Goal: Task Accomplishment & Management: Manage account settings

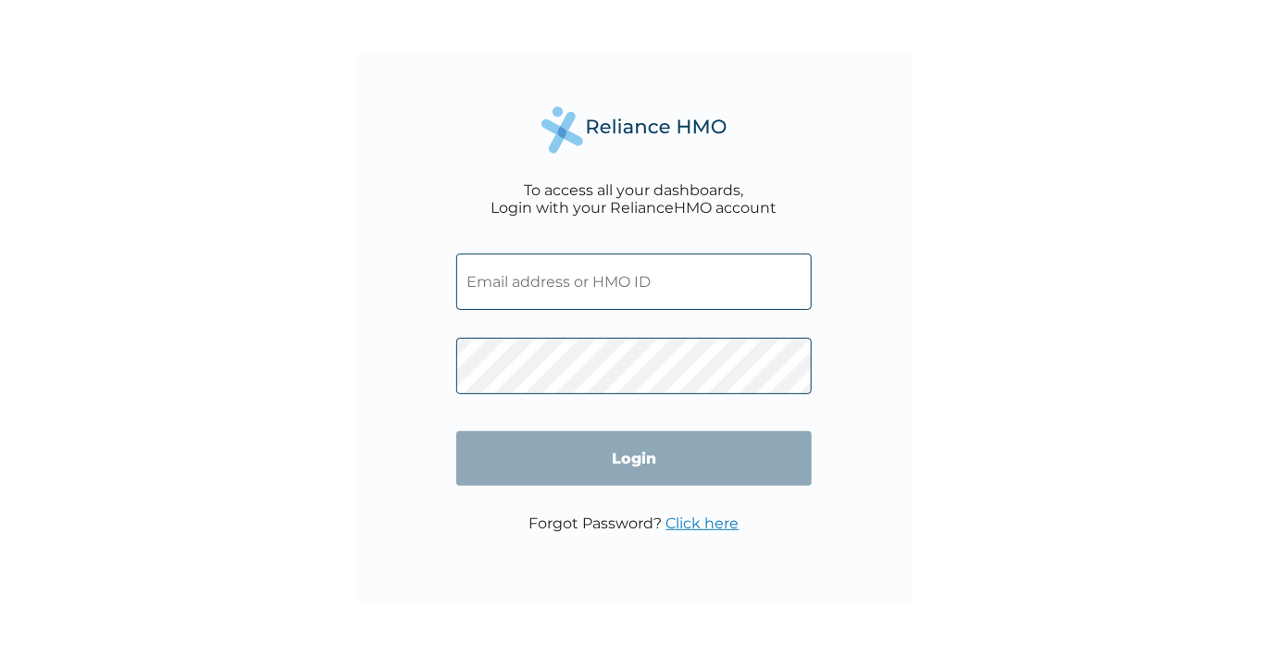
type input "estheronaiwu2015@gmail.com"
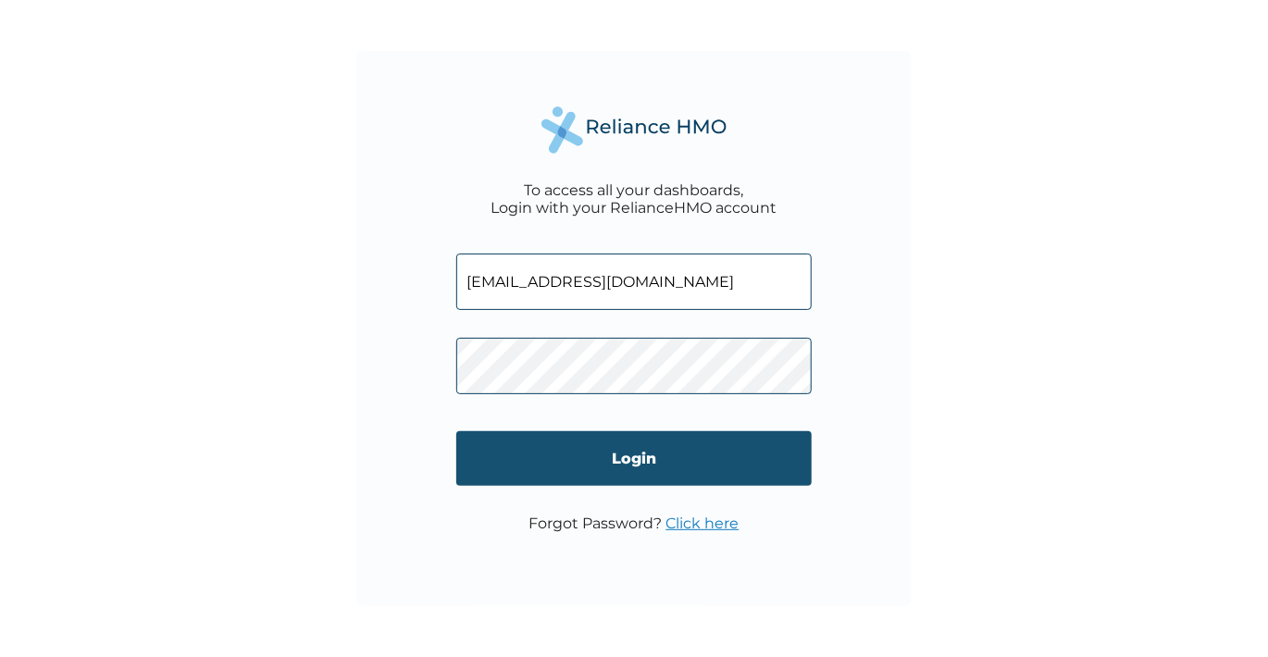
click at [628, 454] on input "Login" at bounding box center [633, 458] width 355 height 55
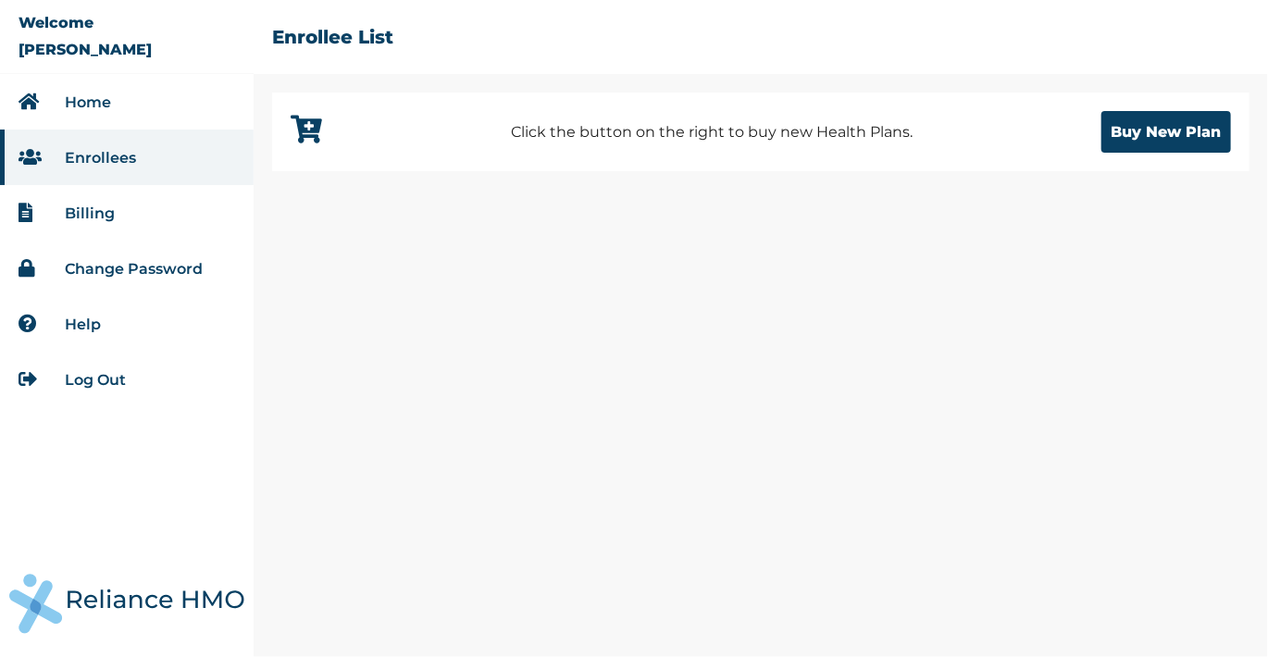
click at [151, 273] on link "Change Password" at bounding box center [134, 269] width 138 height 18
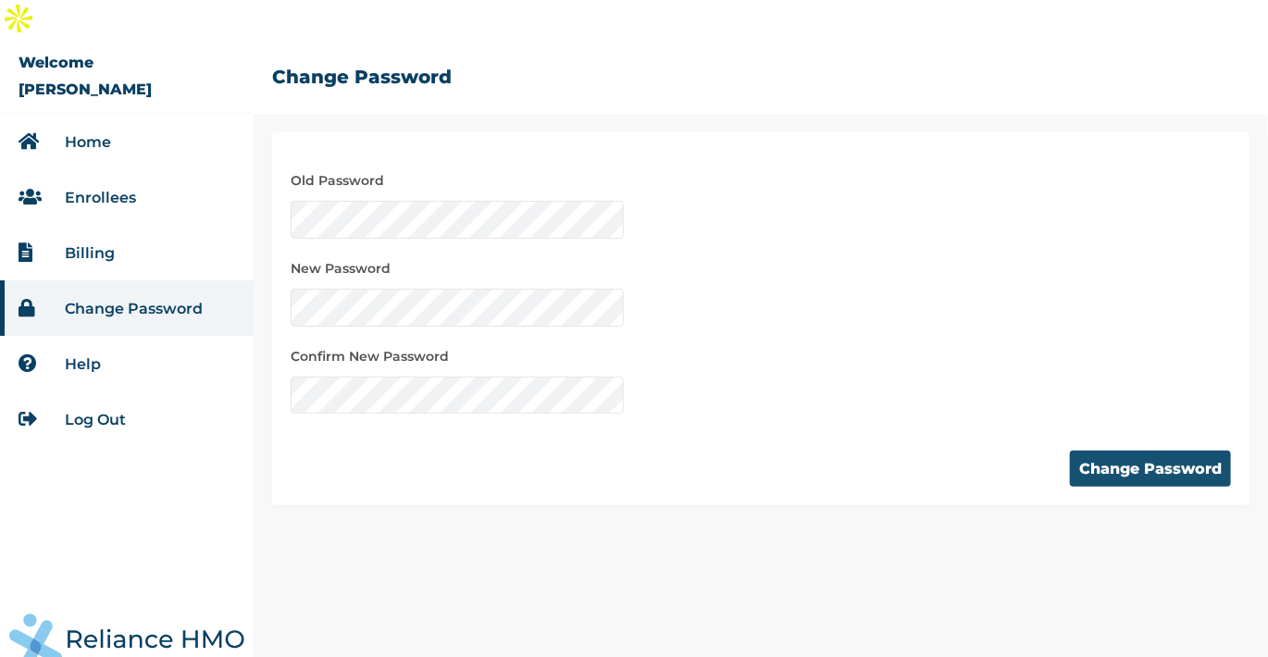
click at [1141, 451] on button "Change Password" at bounding box center [1150, 469] width 161 height 36
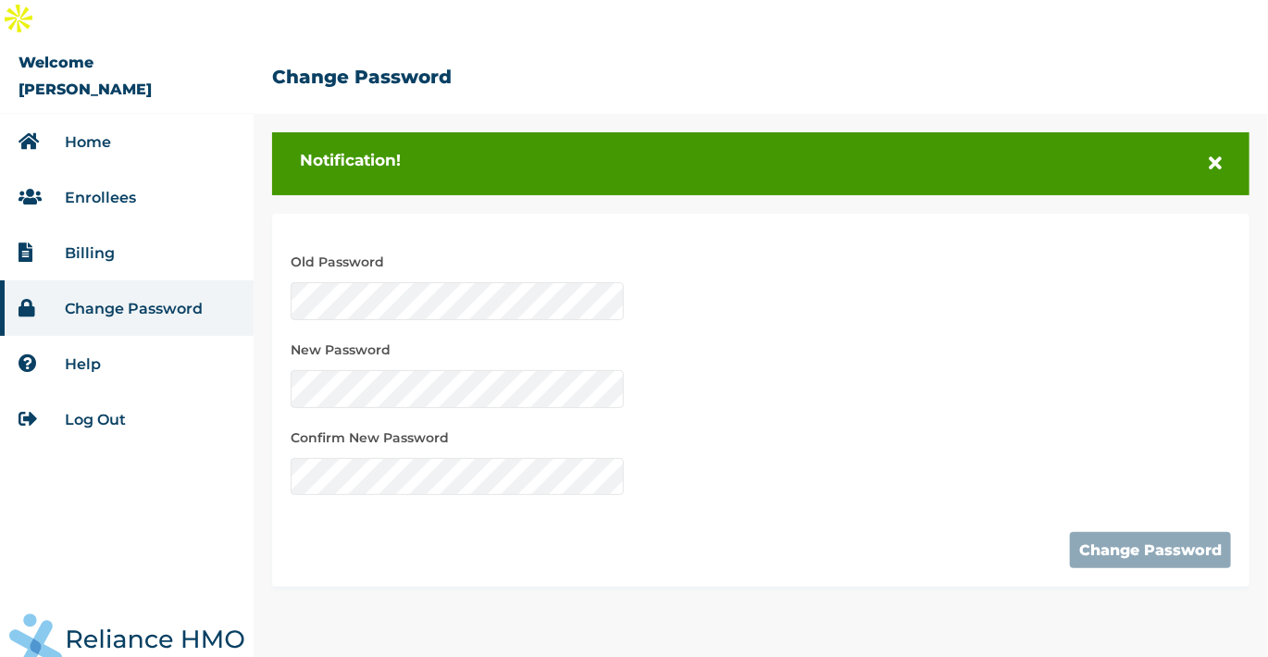
click at [146, 114] on li "Home" at bounding box center [127, 142] width 254 height 56
click at [102, 133] on link "Home" at bounding box center [88, 142] width 46 height 18
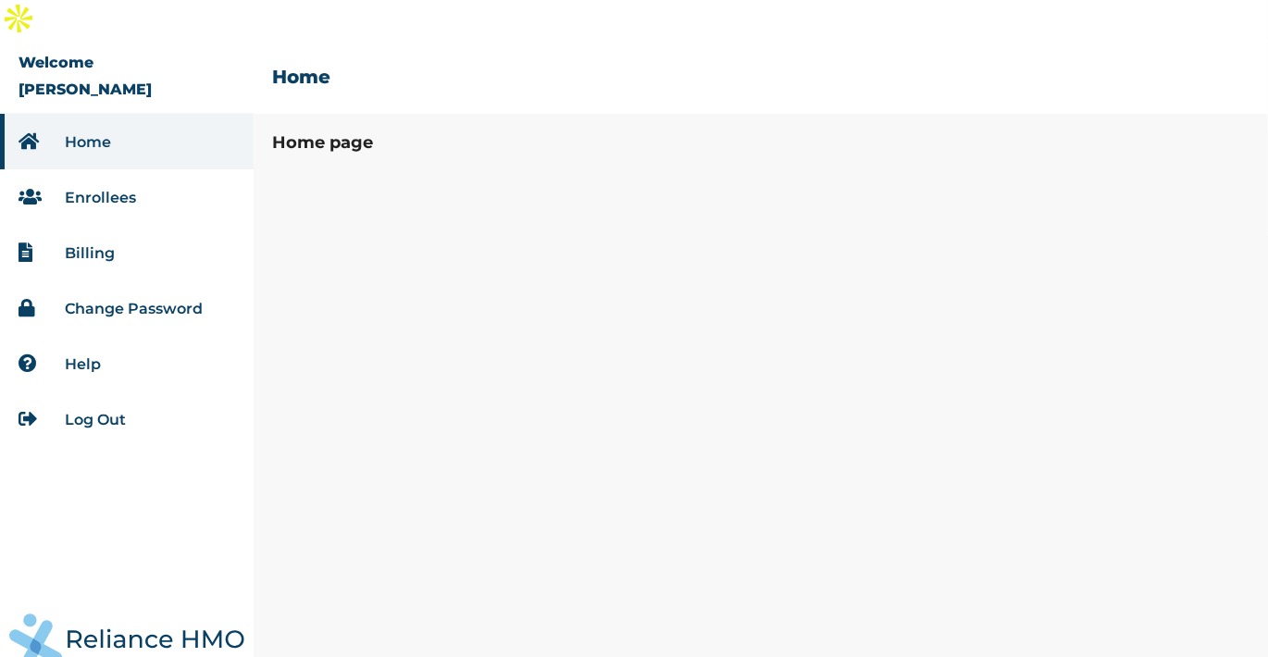
click at [134, 189] on link "Enrollees" at bounding box center [100, 198] width 71 height 18
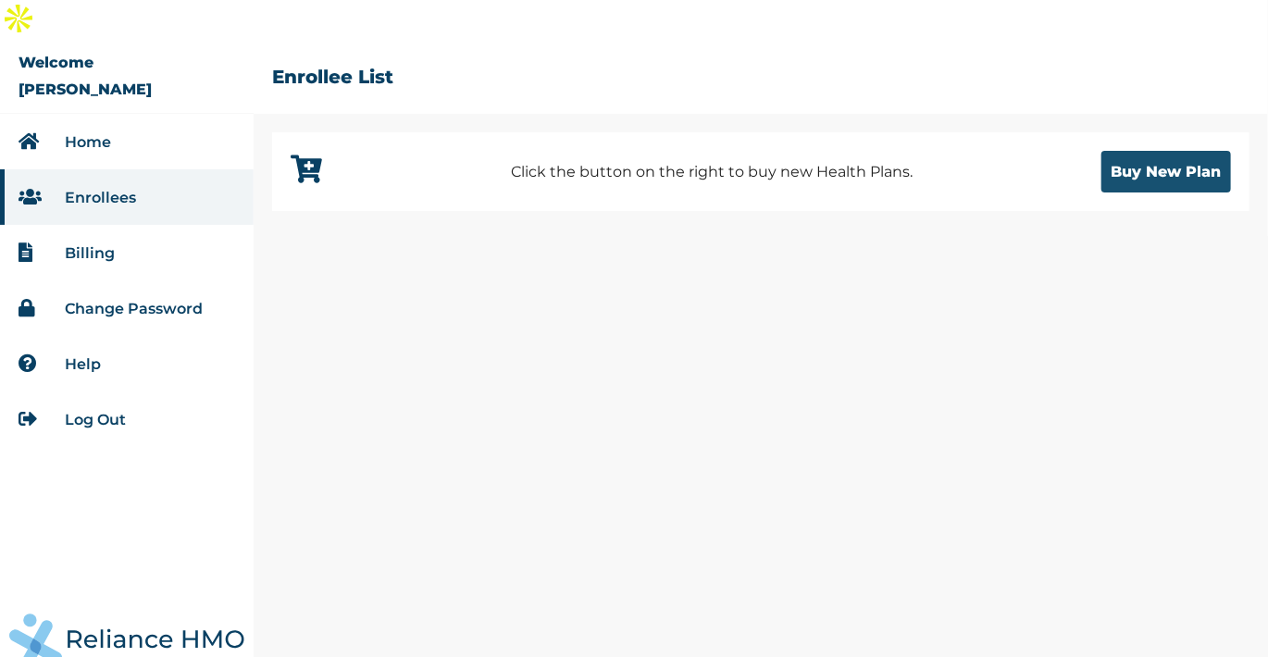
click at [1176, 151] on button "Buy New Plan" at bounding box center [1166, 172] width 130 height 42
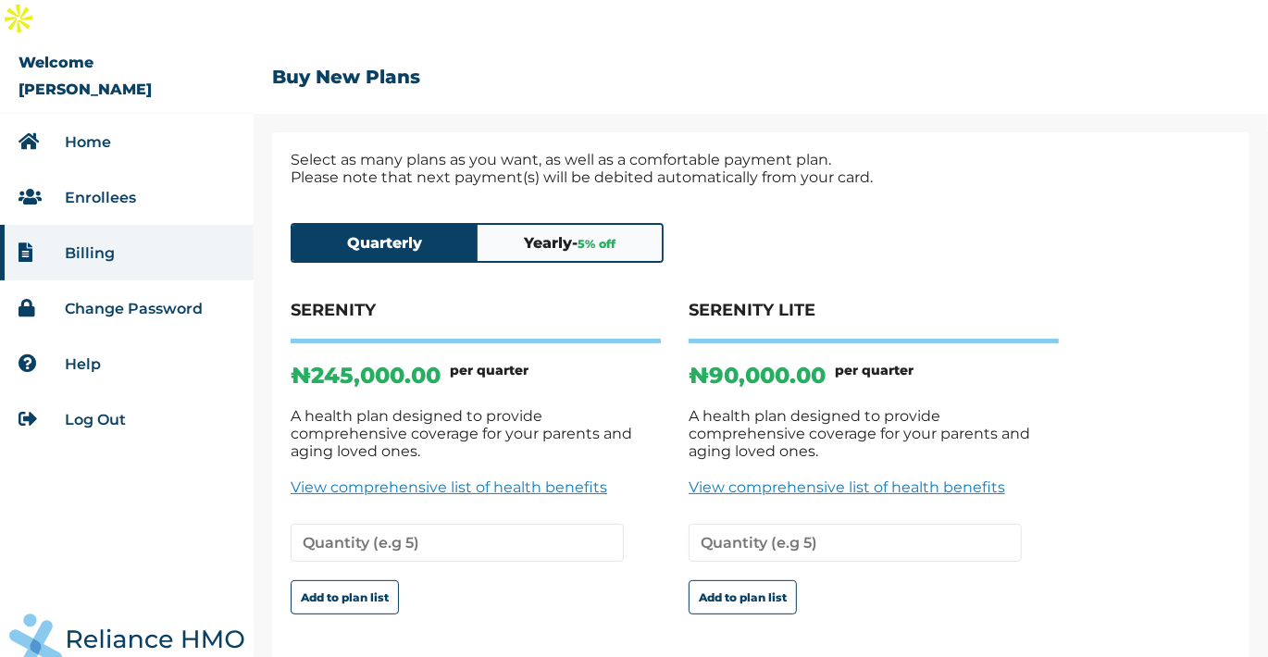
click at [576, 225] on button "Yearly - 5 % off" at bounding box center [570, 243] width 185 height 36
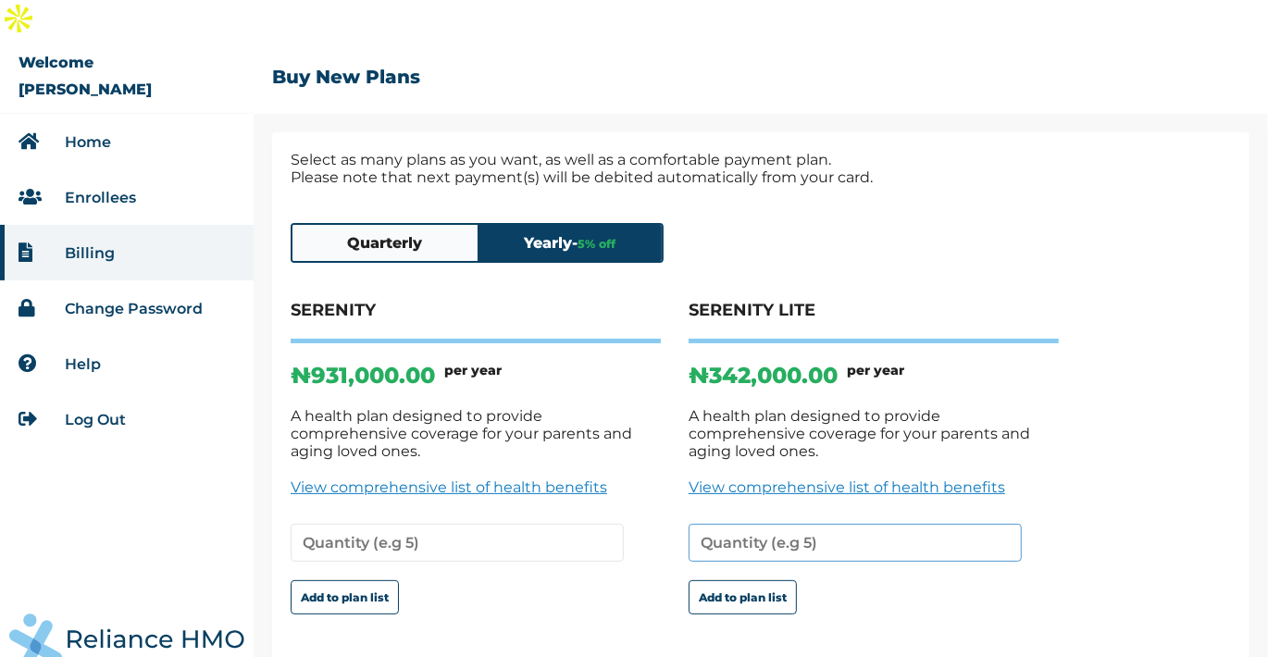
click at [851, 524] on input "number" at bounding box center [855, 543] width 333 height 38
type input "1"
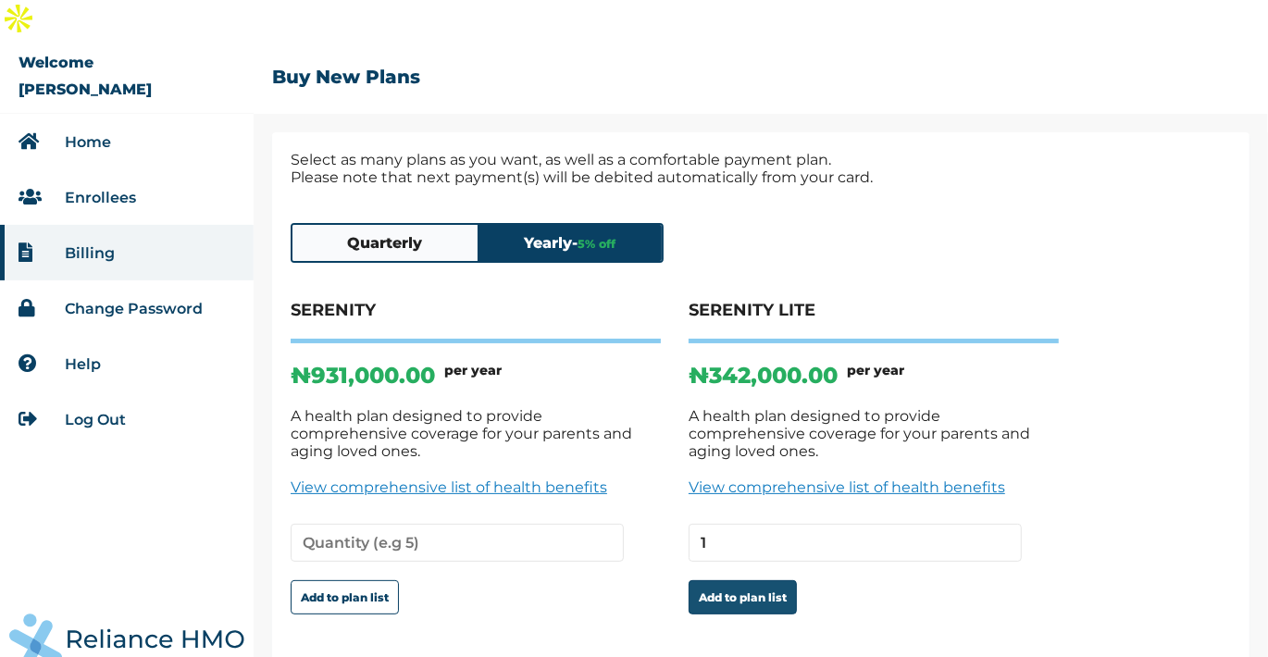
click at [770, 580] on button "Add to plan list" at bounding box center [743, 597] width 108 height 34
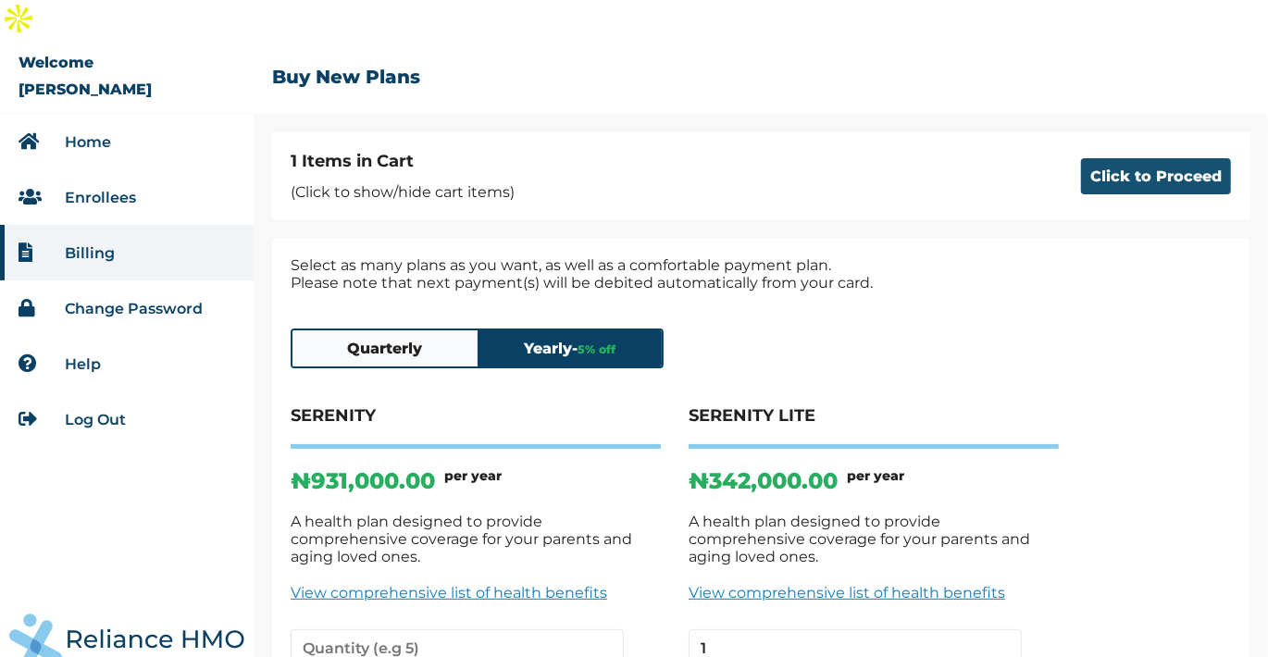
click at [1112, 158] on button "Click to Proceed" at bounding box center [1156, 176] width 150 height 36
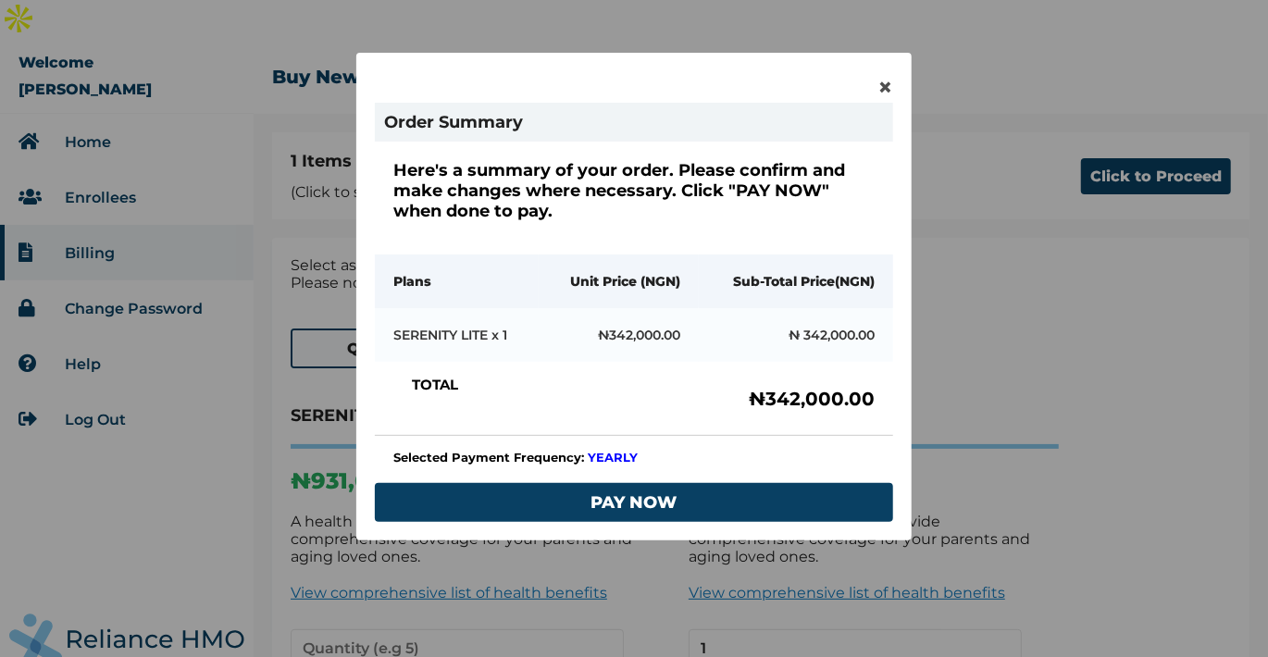
scroll to position [77, 0]
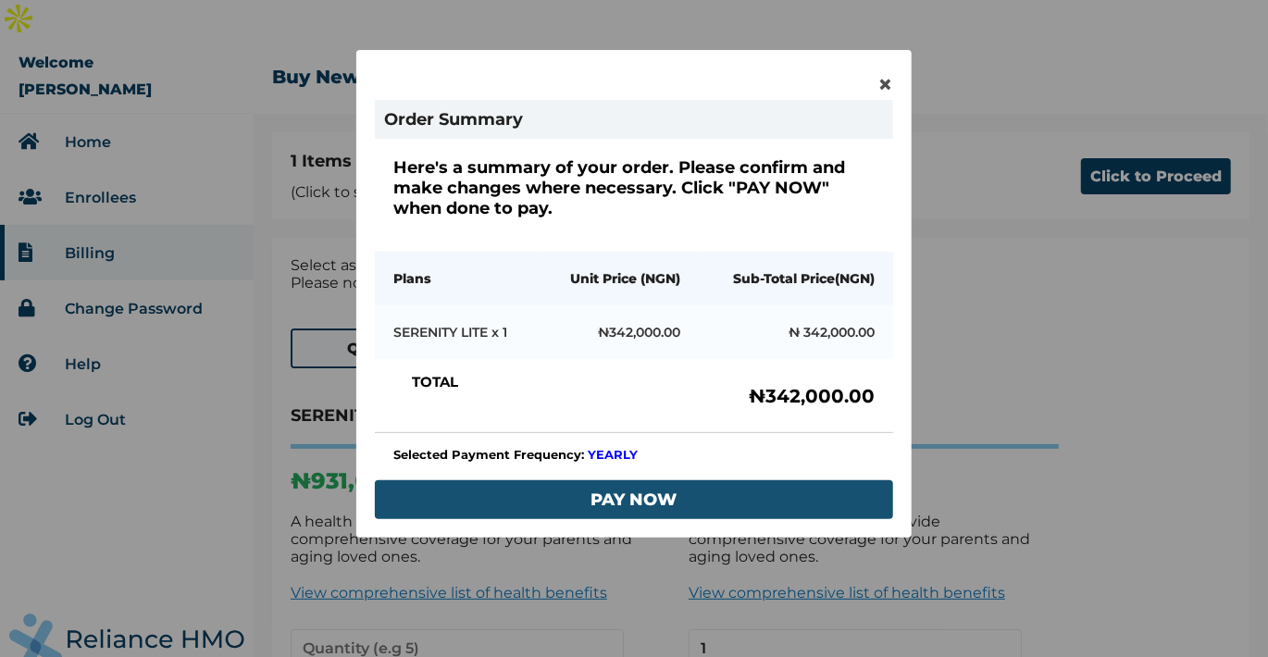
click at [602, 491] on button "PAY NOW" at bounding box center [634, 499] width 518 height 39
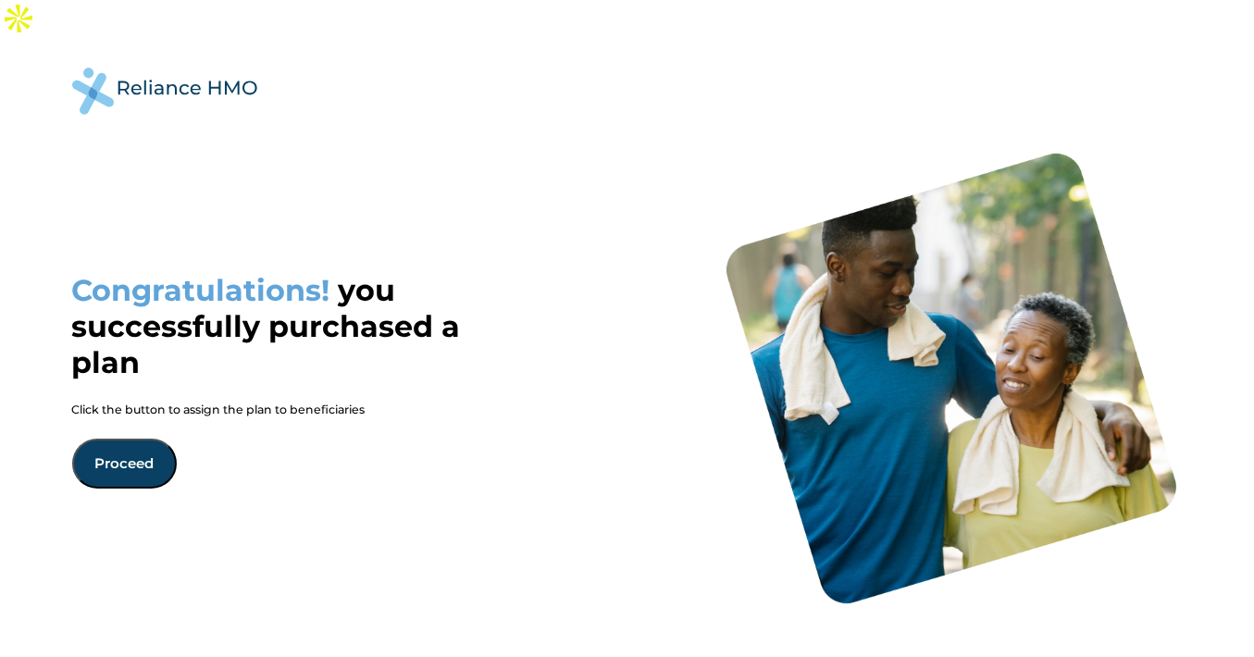
click at [141, 439] on button "Proceed" at bounding box center [124, 464] width 105 height 50
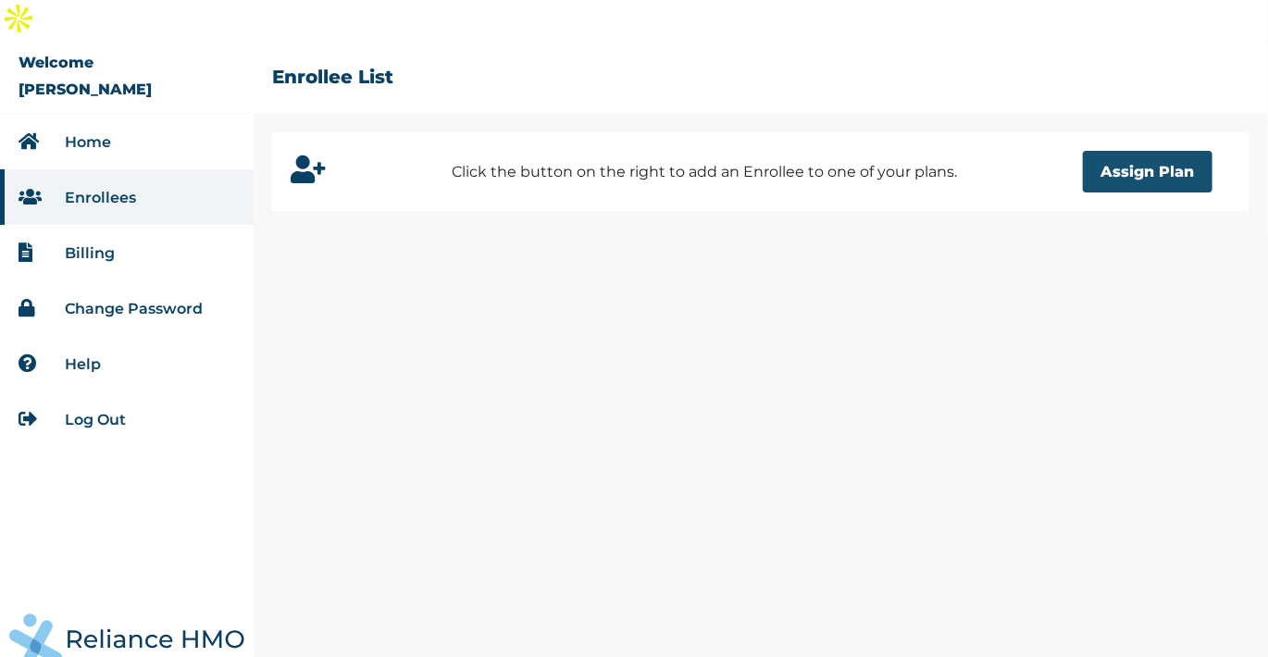
click at [1114, 151] on button "Assign Plan" at bounding box center [1148, 172] width 130 height 42
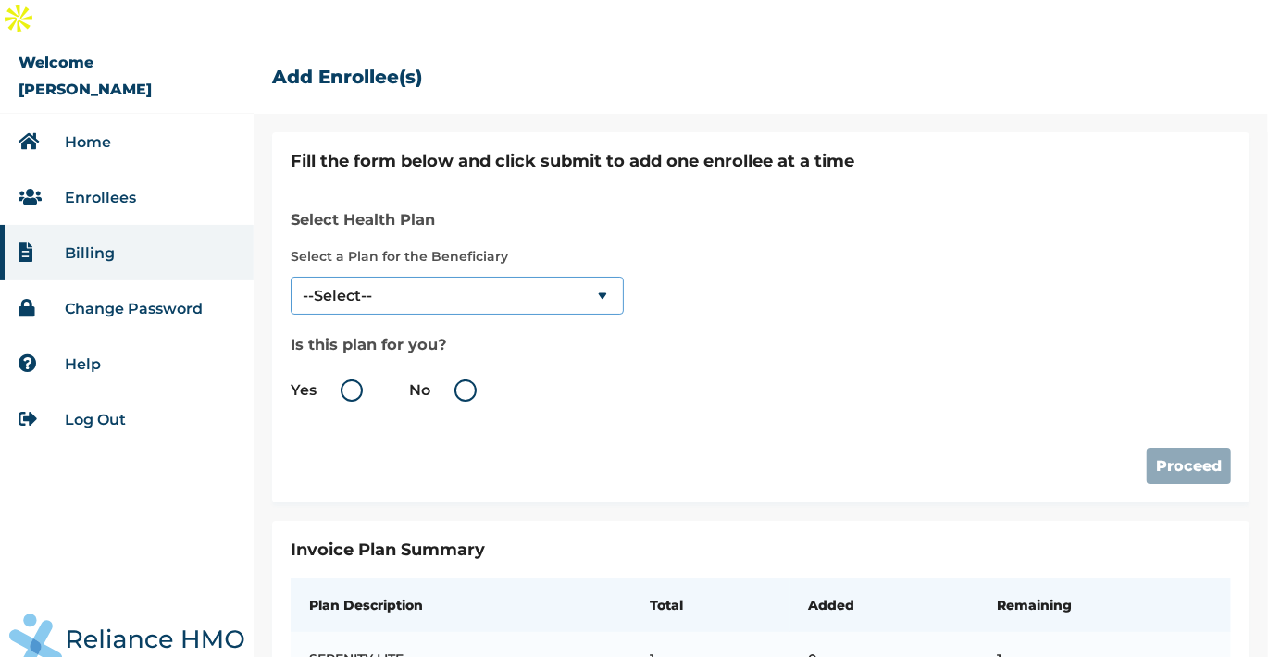
click at [583, 277] on select "--Select-- SERENITY LITE" at bounding box center [457, 296] width 333 height 38
select select "18028"
click at [291, 277] on select "--Select-- SERENITY LITE" at bounding box center [457, 296] width 333 height 38
click at [357, 379] on label "Yes" at bounding box center [331, 390] width 81 height 22
click at [335, 376] on input "Yes" at bounding box center [320, 391] width 30 height 30
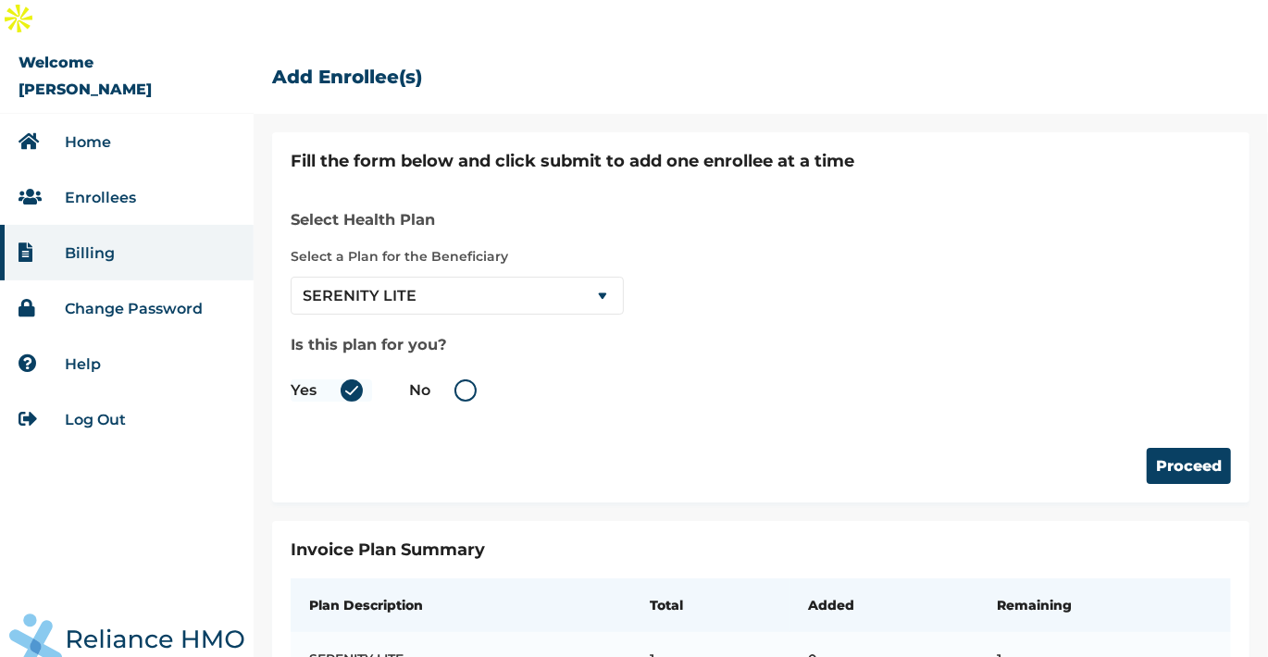
radio input "true"
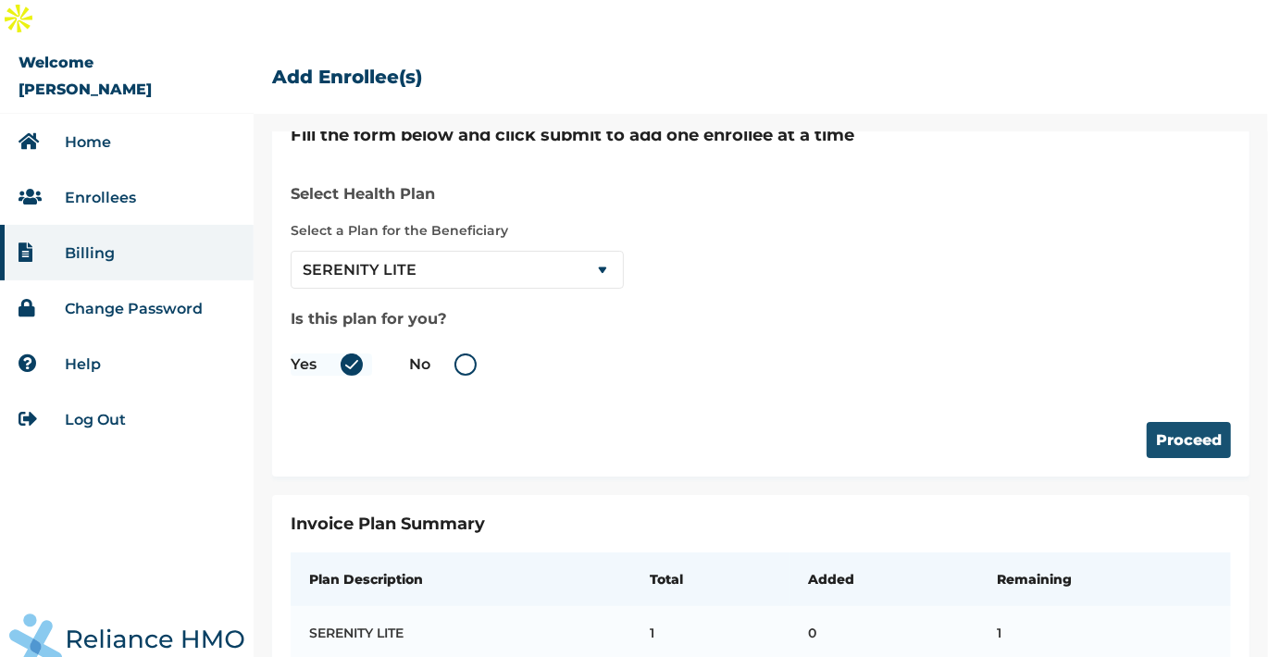
click at [1168, 422] on button "Proceed" at bounding box center [1189, 440] width 84 height 36
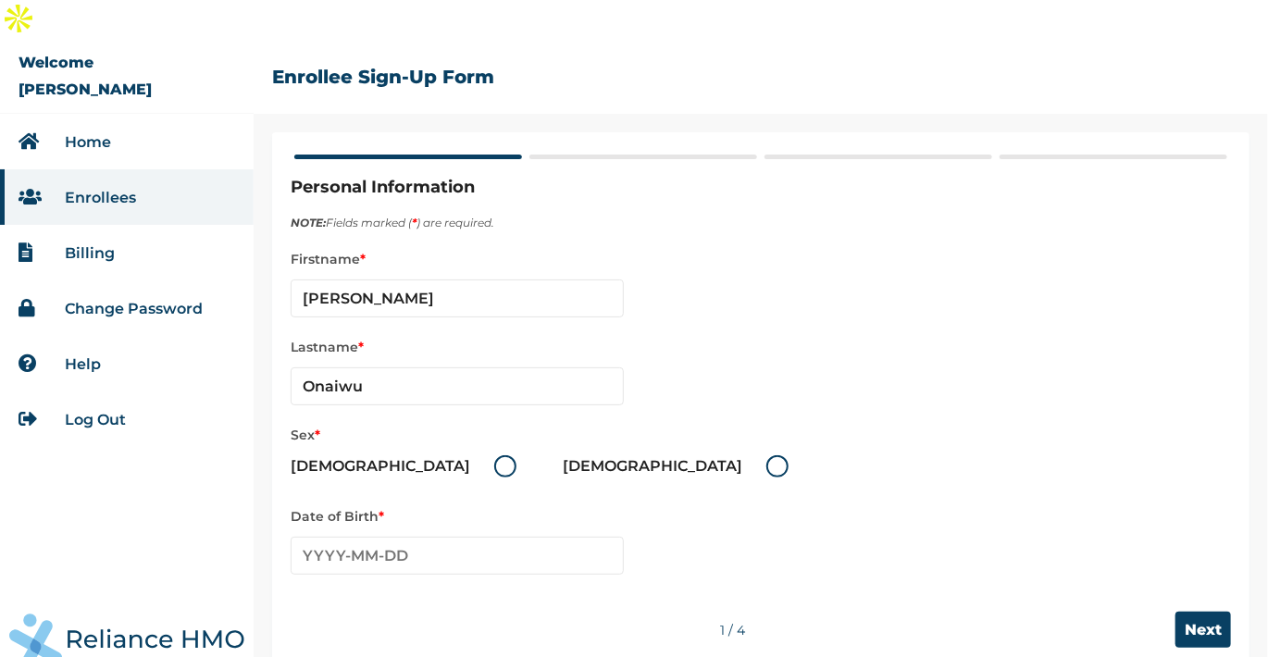
click at [563, 455] on label "Female" at bounding box center [680, 466] width 235 height 22
click at [740, 452] on input "Female" at bounding box center [755, 467] width 30 height 30
radio input "true"
click at [423, 537] on input "text" at bounding box center [457, 556] width 333 height 38
click at [493, 580] on th "[DATE]-[DATE]" at bounding box center [457, 593] width 284 height 26
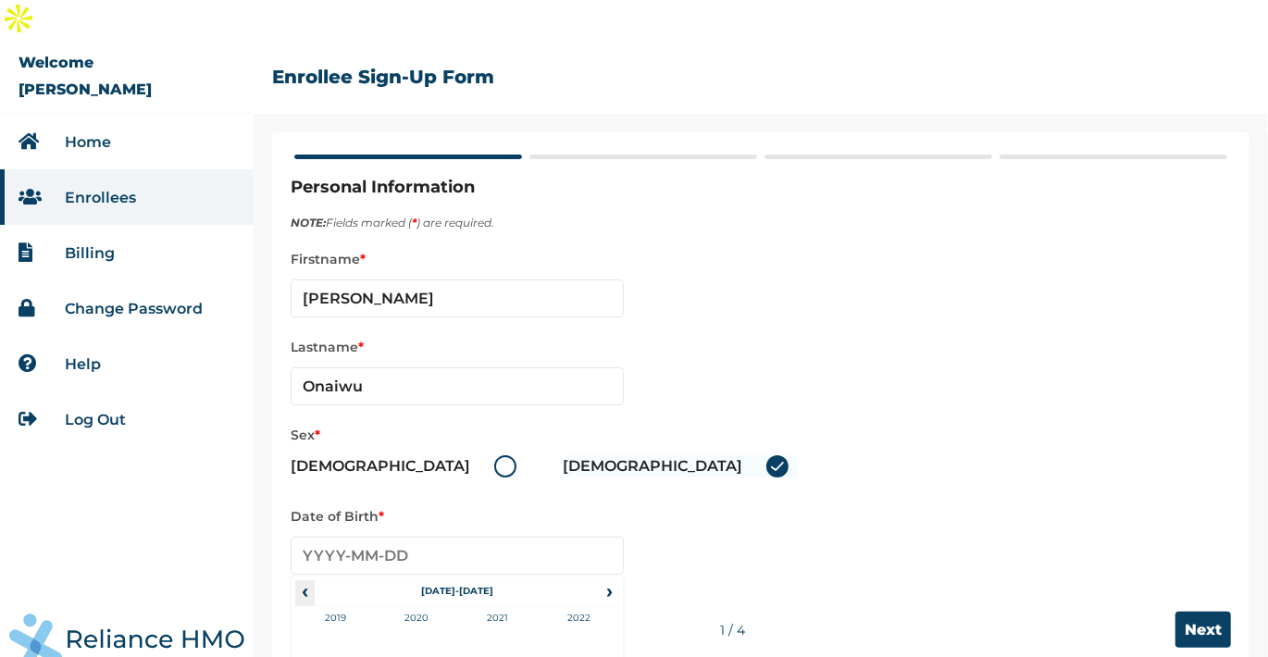
click at [305, 580] on span "‹" at bounding box center [304, 591] width 19 height 22
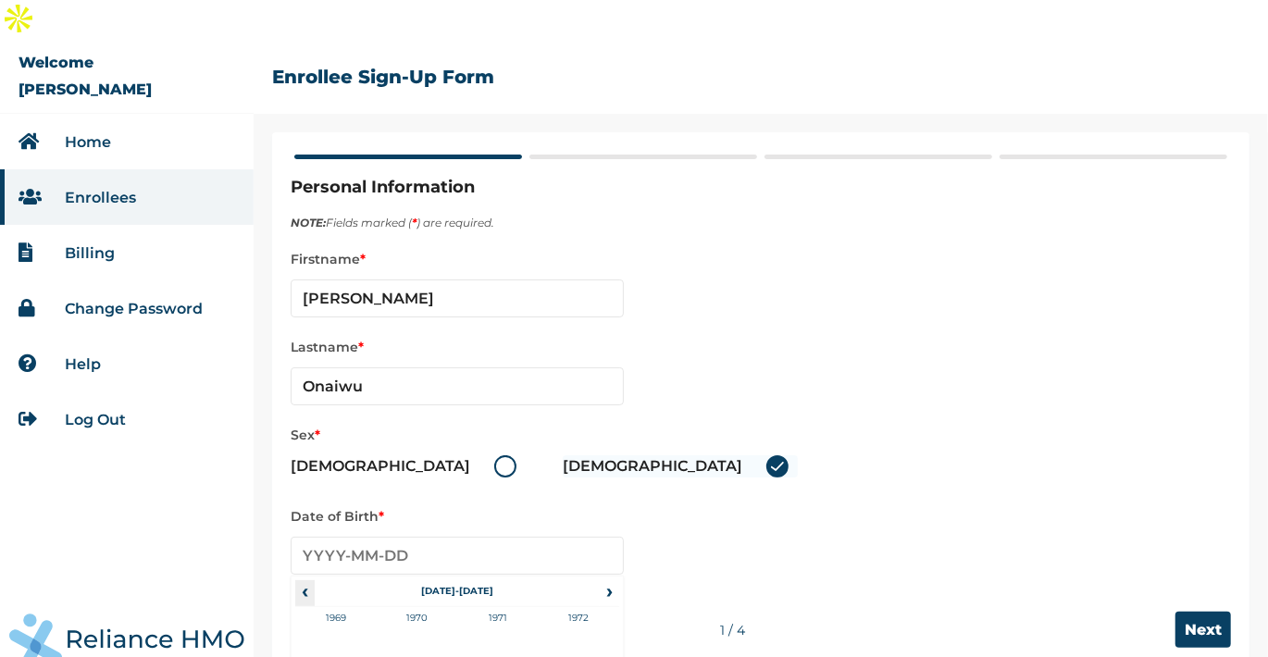
click at [305, 580] on span "‹" at bounding box center [304, 591] width 19 height 22
click at [609, 580] on span "›" at bounding box center [610, 591] width 20 height 22
click at [581, 607] on td "1952" at bounding box center [579, 630] width 81 height 46
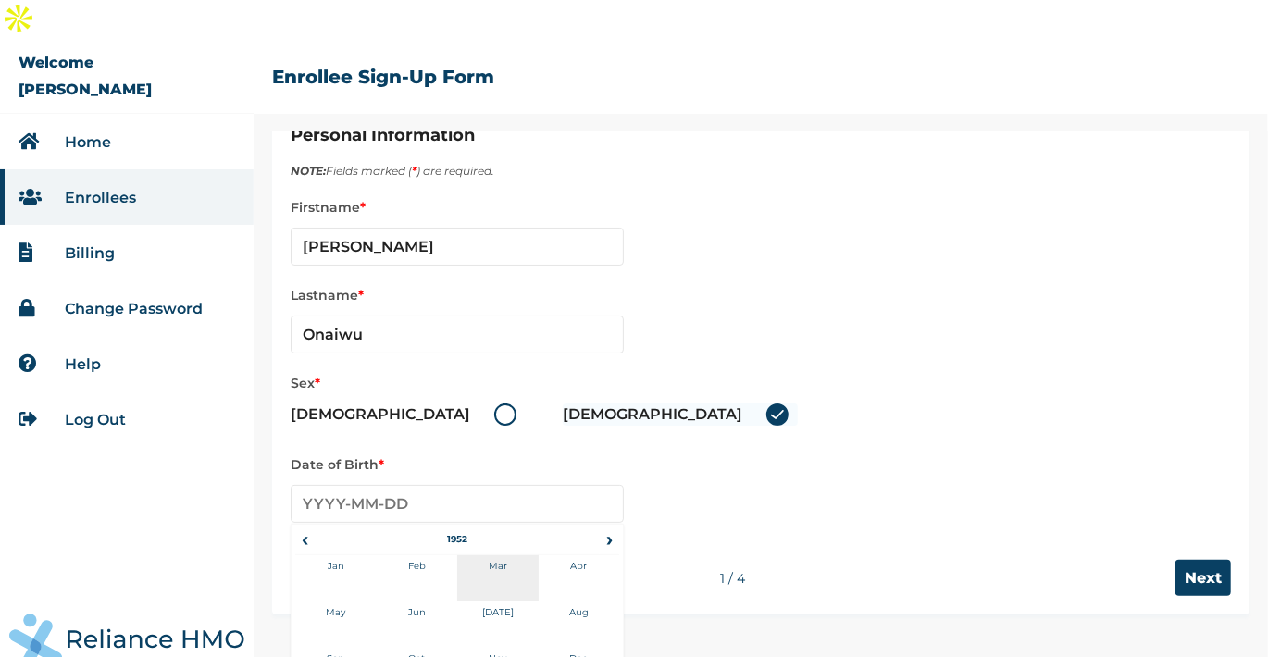
scroll to position [52, 0]
type input "1952-10-22"
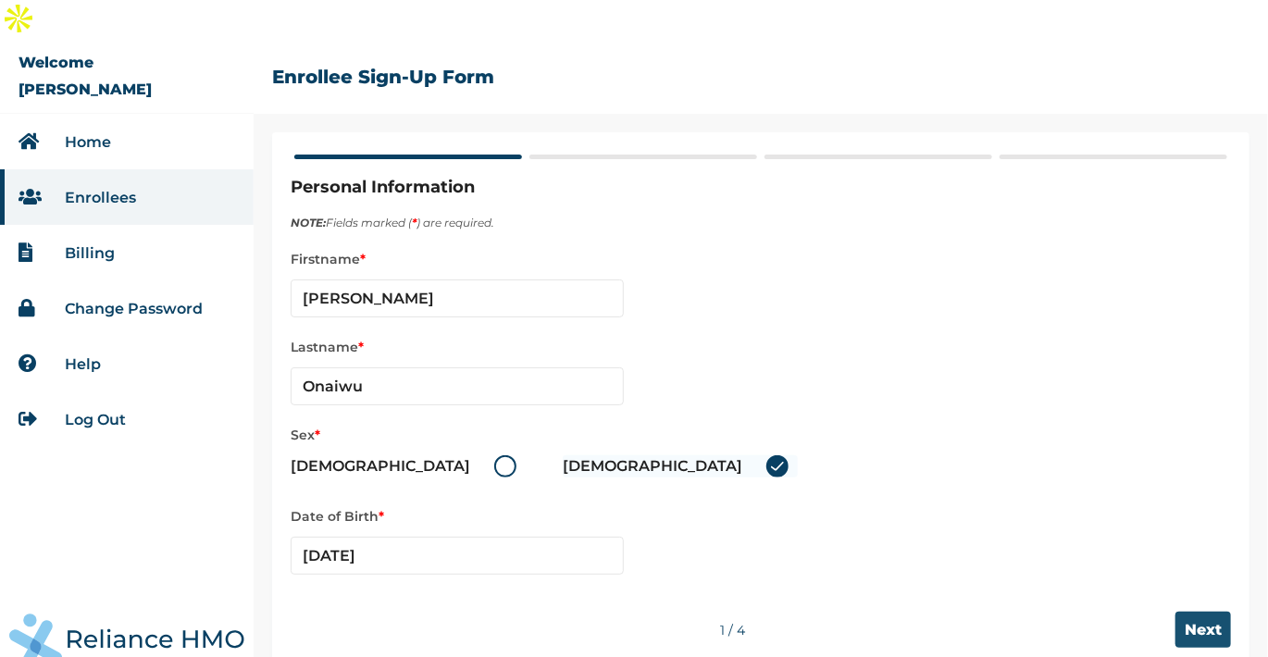
click at [1204, 612] on input "Next" at bounding box center [1203, 630] width 56 height 36
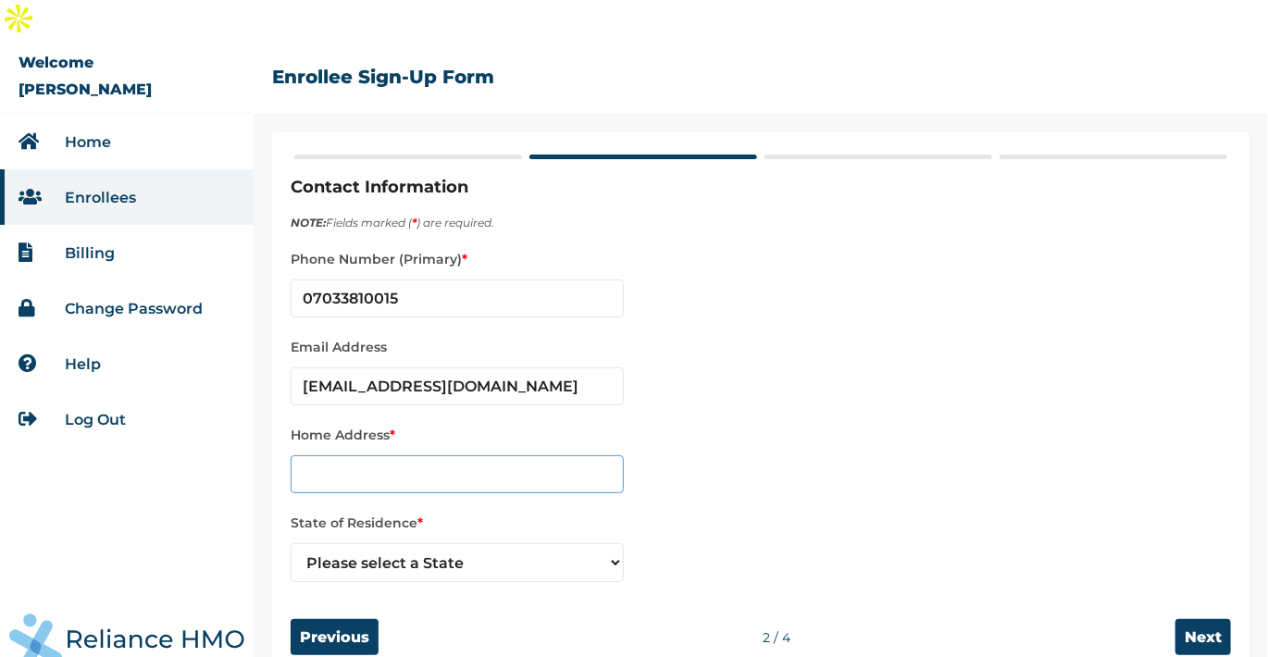
click at [443, 455] on input "text" at bounding box center [457, 474] width 333 height 38
type input "P"
type input "Flat 270, 18th Avenue, Iguosa Housing Estate, Benin City, Edo State"
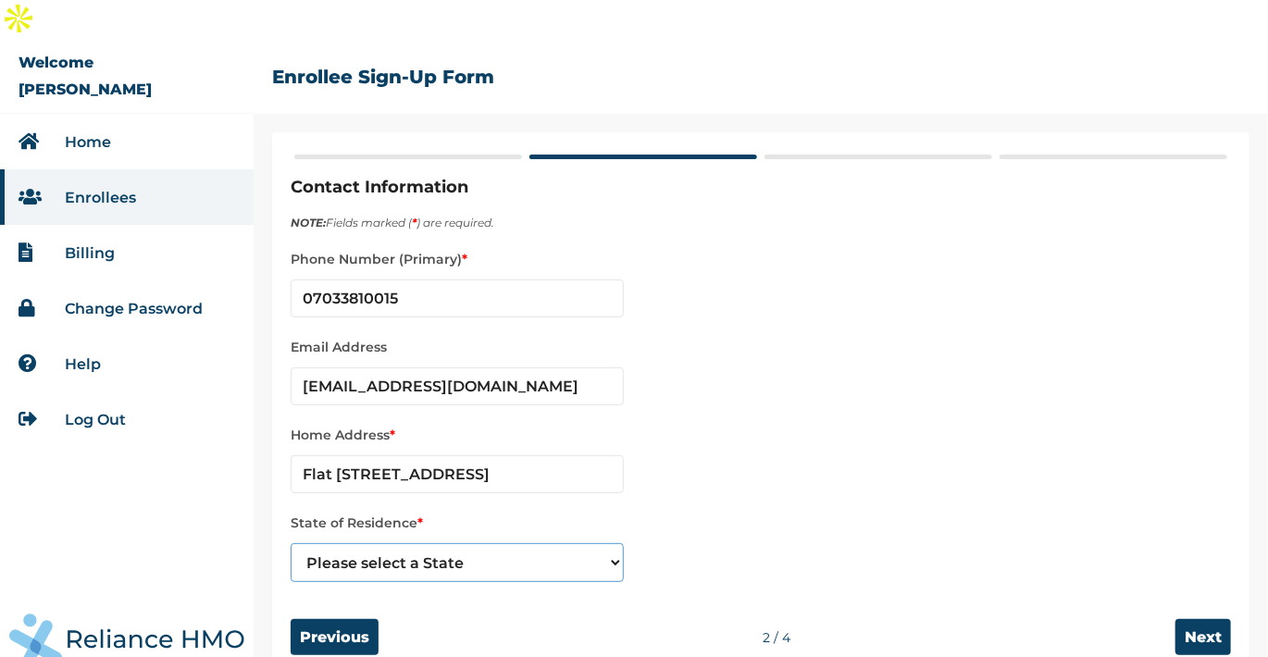
click at [457, 543] on select "Please select a State Abia Abuja (FCT) Adamawa Akwa Ibom Anambra Bauchi Bayelsa…" at bounding box center [457, 562] width 333 height 39
select select "12"
click at [291, 543] on select "Please select a State Abia Abuja (FCT) Adamawa Akwa Ibom Anambra Bauchi Bayelsa…" at bounding box center [457, 562] width 333 height 39
click at [1220, 619] on input "Next" at bounding box center [1203, 637] width 56 height 36
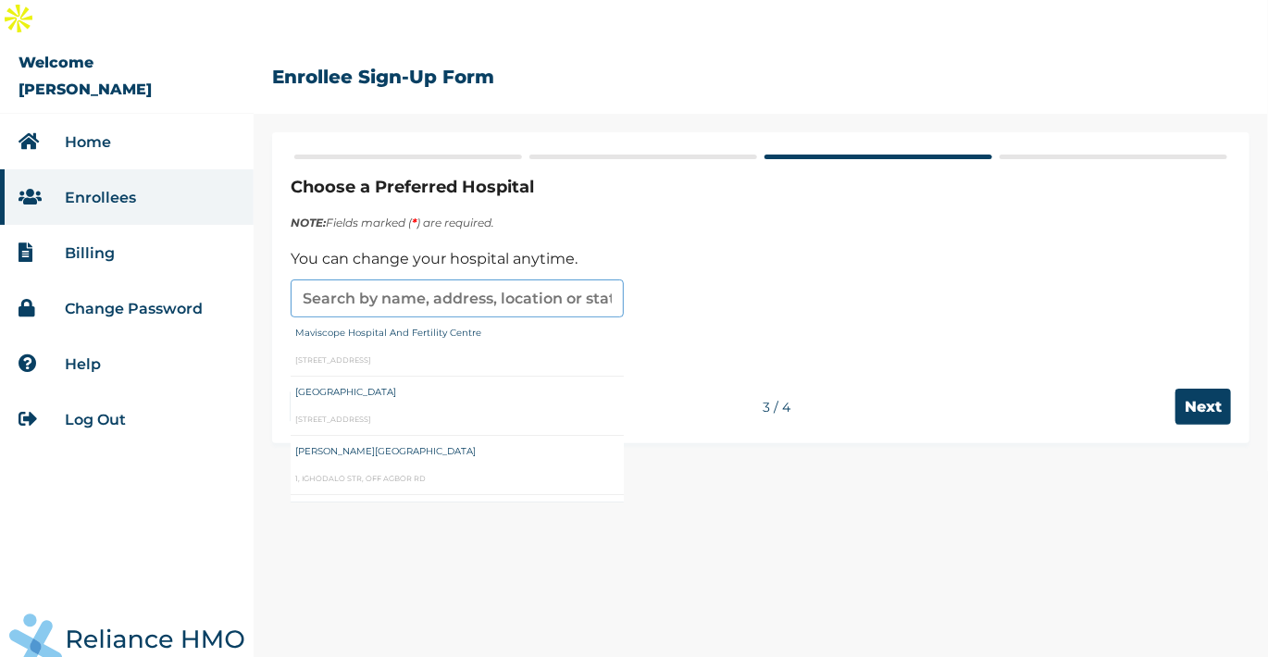
click at [585, 280] on input "text" at bounding box center [457, 299] width 333 height 38
click at [354, 280] on input "text" at bounding box center [457, 299] width 333 height 38
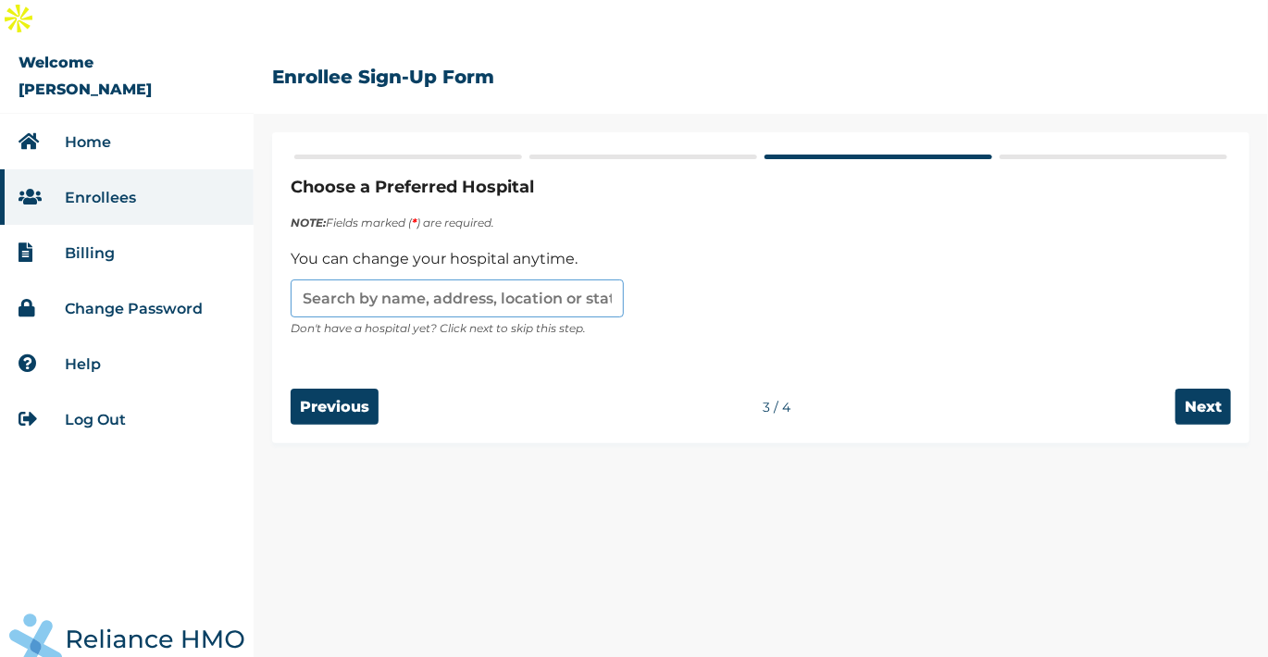
click at [584, 280] on input "text" at bounding box center [457, 299] width 333 height 38
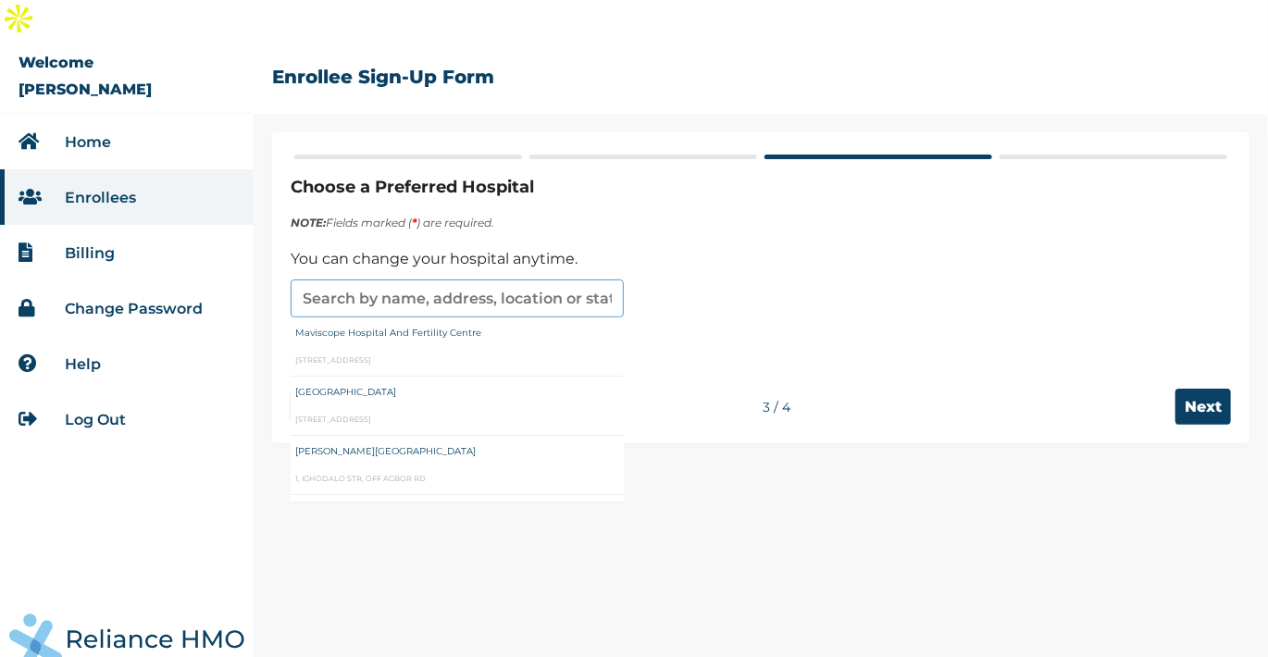
click at [361, 280] on input "text" at bounding box center [457, 299] width 333 height 38
click at [323, 280] on input "text" at bounding box center [457, 299] width 333 height 38
click at [538, 280] on input "Edo specialist Hospital" at bounding box center [457, 299] width 333 height 38
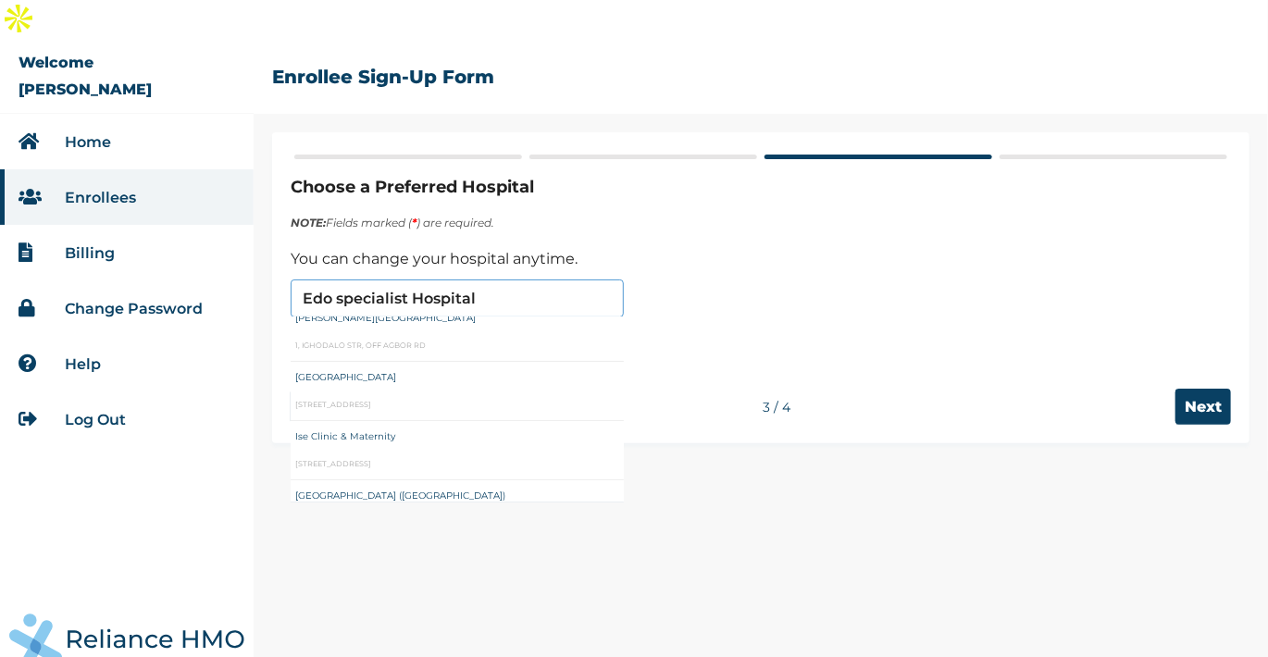
scroll to position [141, 0]
type input "Edi International Hospital"
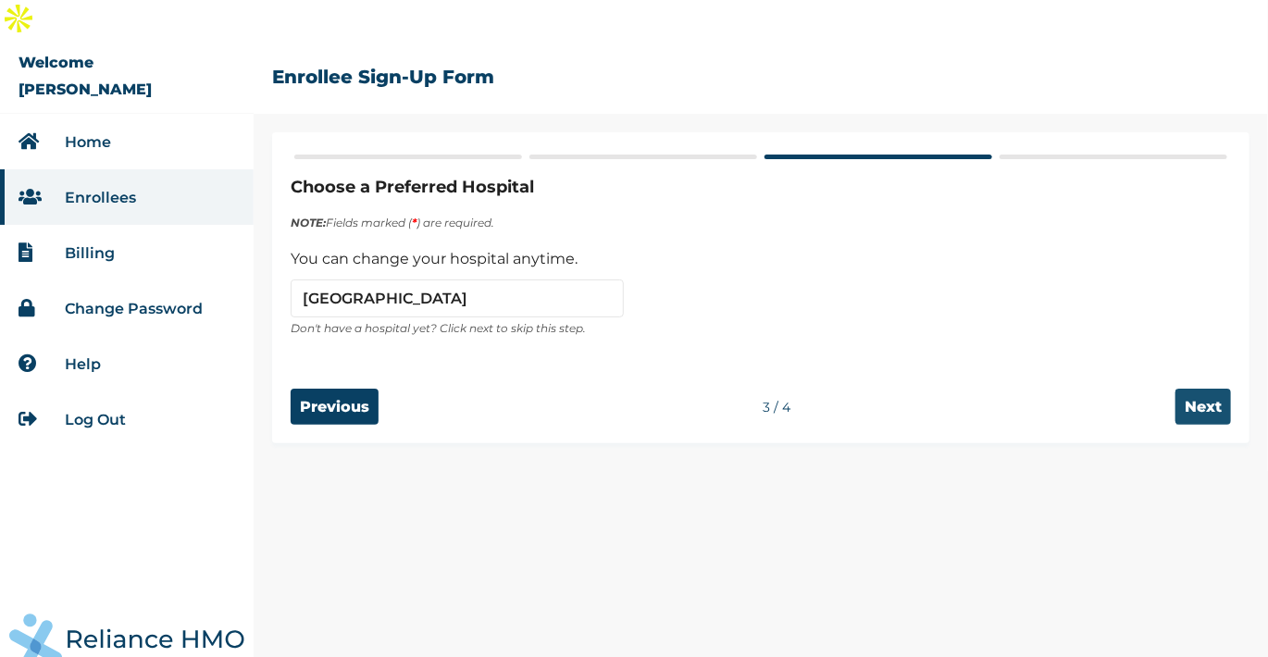
click at [1213, 389] on input "Next" at bounding box center [1203, 407] width 56 height 36
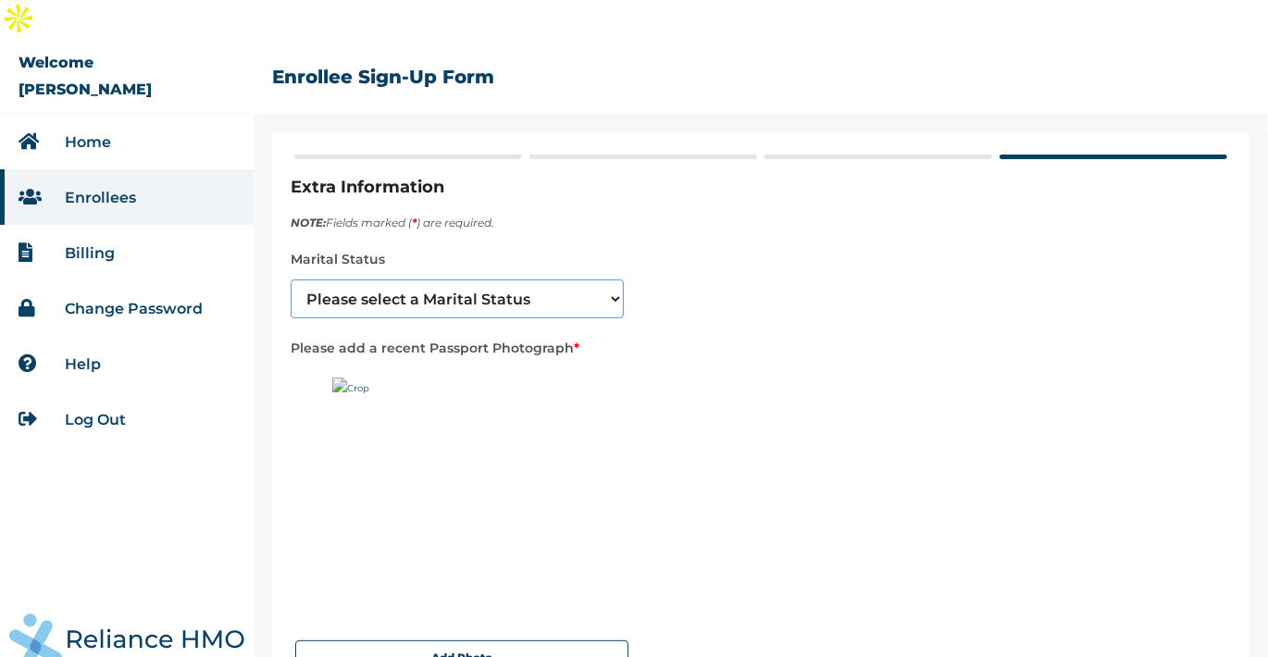
click at [605, 280] on select "Please select a Marital Status Single Married Divorced Widow/Widower" at bounding box center [457, 299] width 333 height 39
select select "2"
click at [291, 280] on select "Please select a Marital Status Single Married Divorced Widow/Widower" at bounding box center [457, 299] width 333 height 39
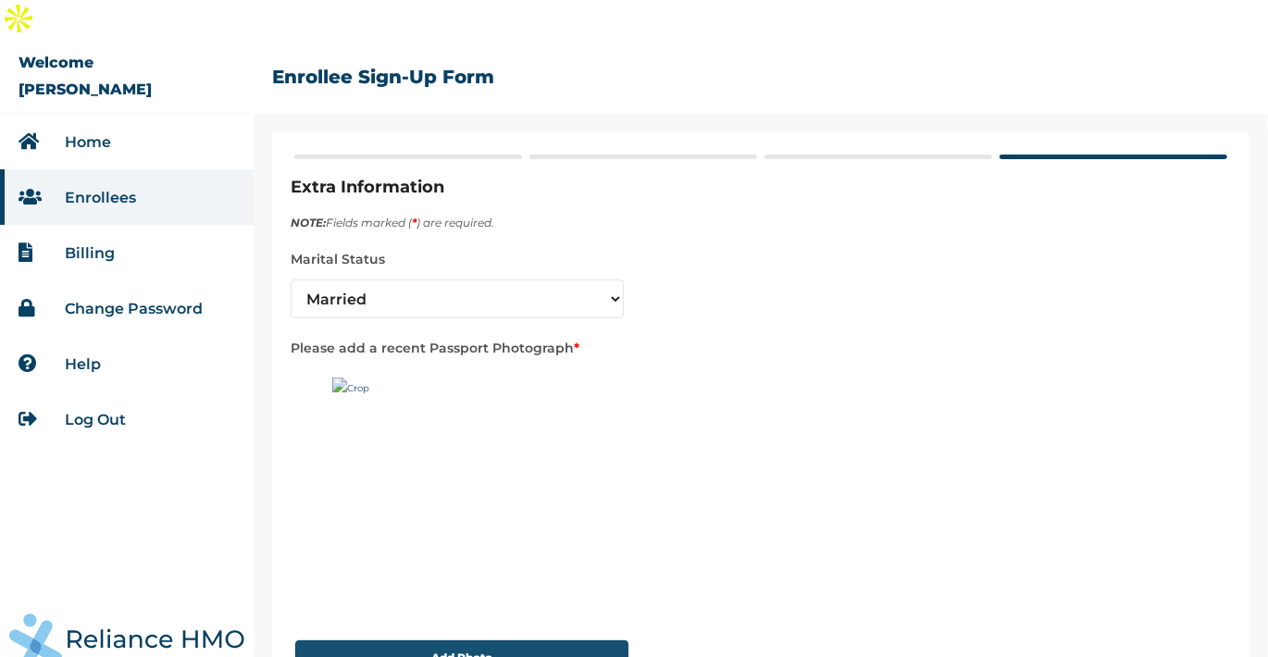
click at [539, 640] on button "Add Photo" at bounding box center [461, 657] width 333 height 34
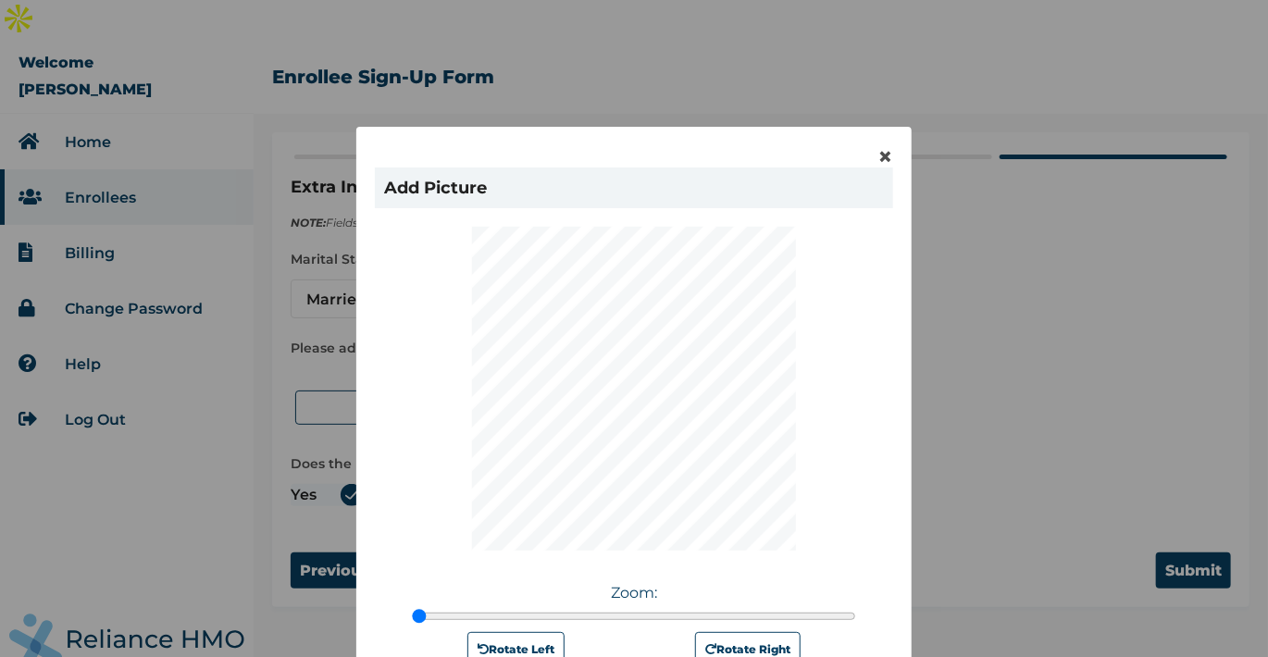
click at [762, 184] on h1 "Add Picture" at bounding box center [634, 188] width 518 height 41
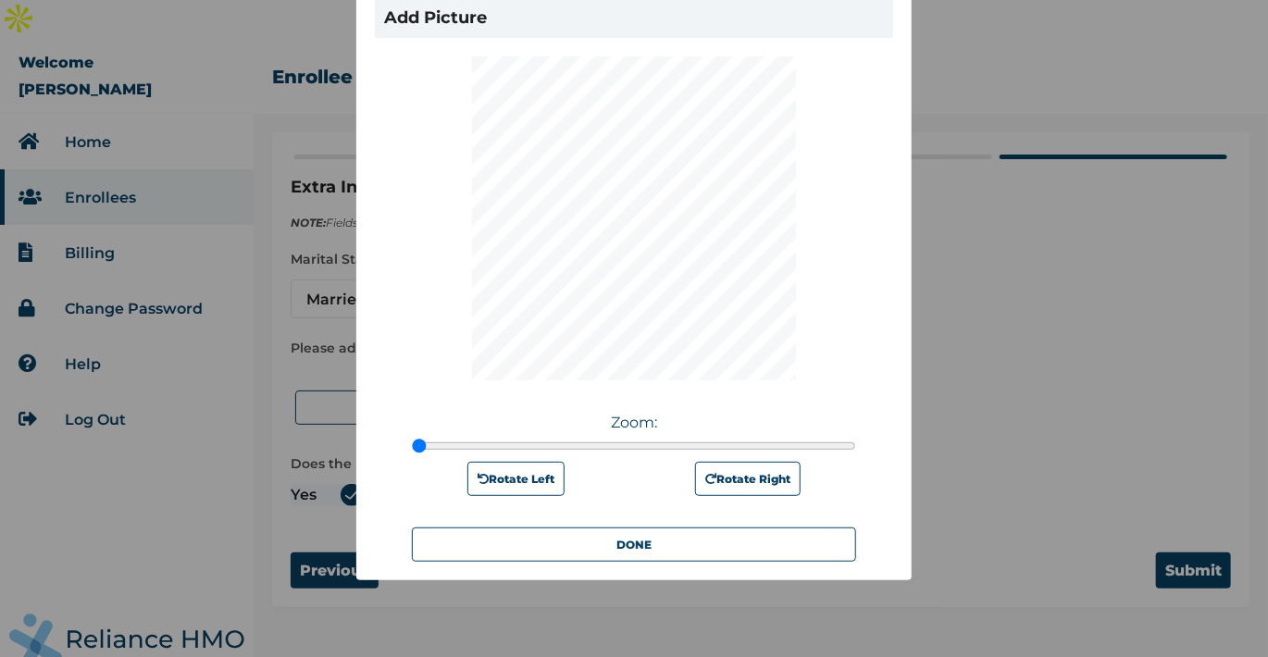
scroll to position [174, 0]
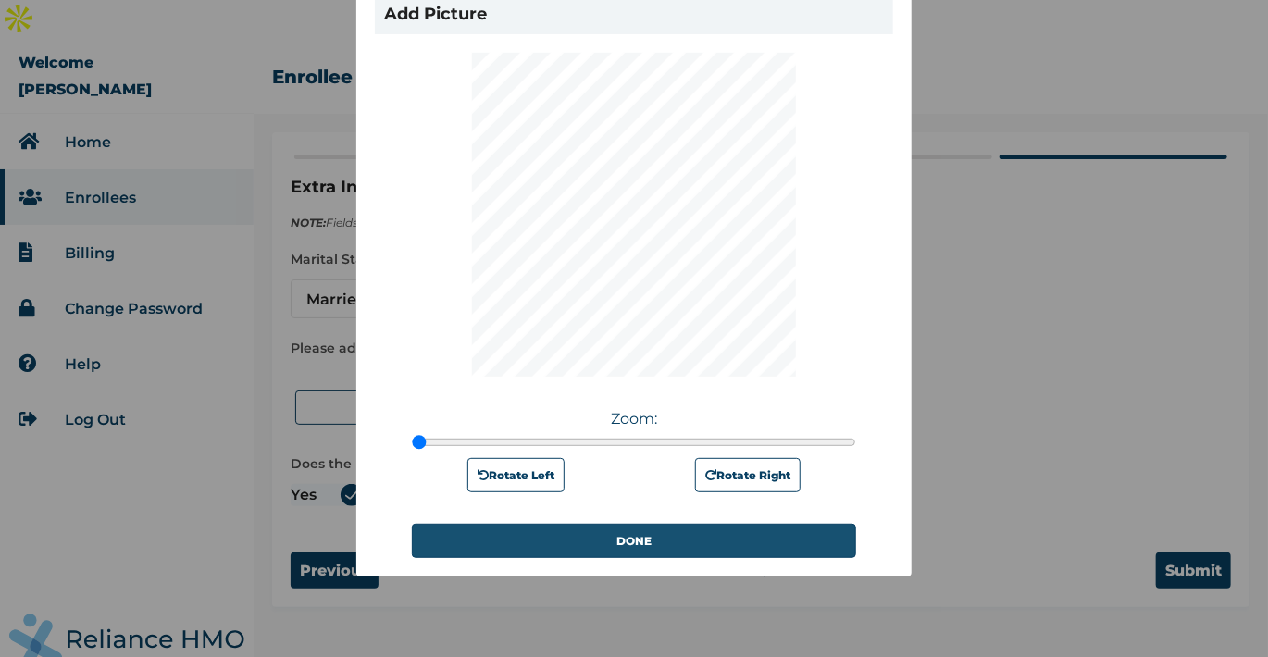
click at [598, 539] on button "DONE" at bounding box center [634, 541] width 444 height 34
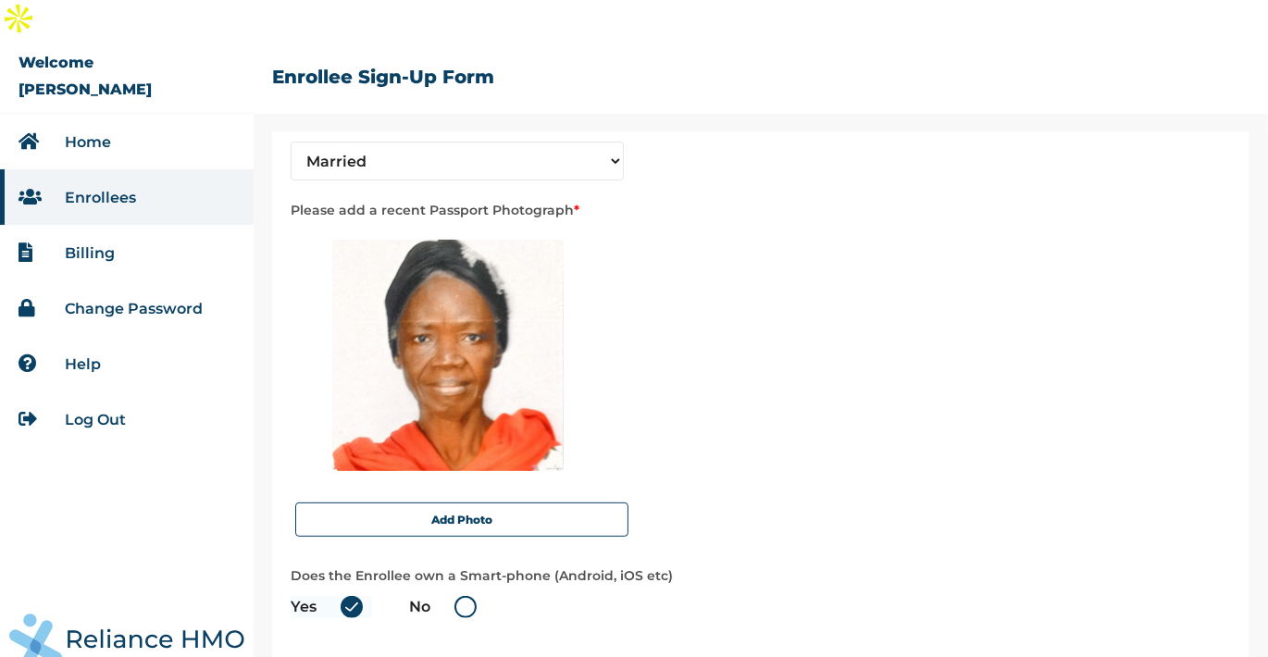
scroll to position [179, 0]
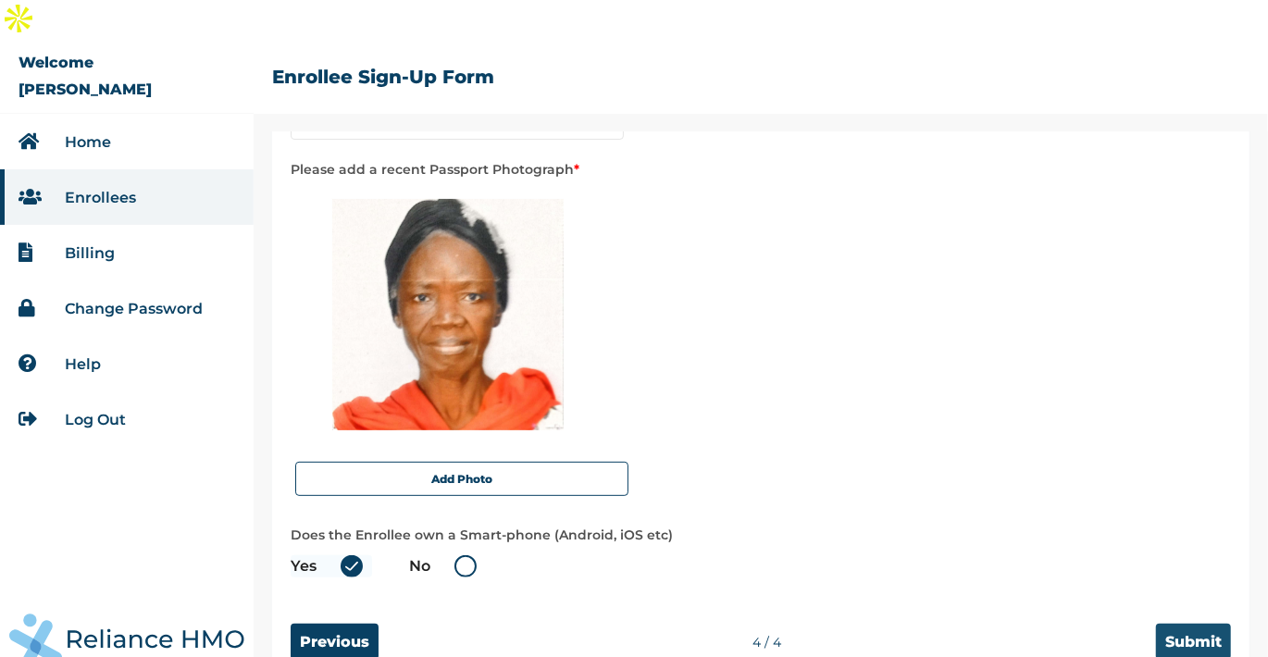
click at [1175, 624] on input "Submit" at bounding box center [1193, 642] width 75 height 36
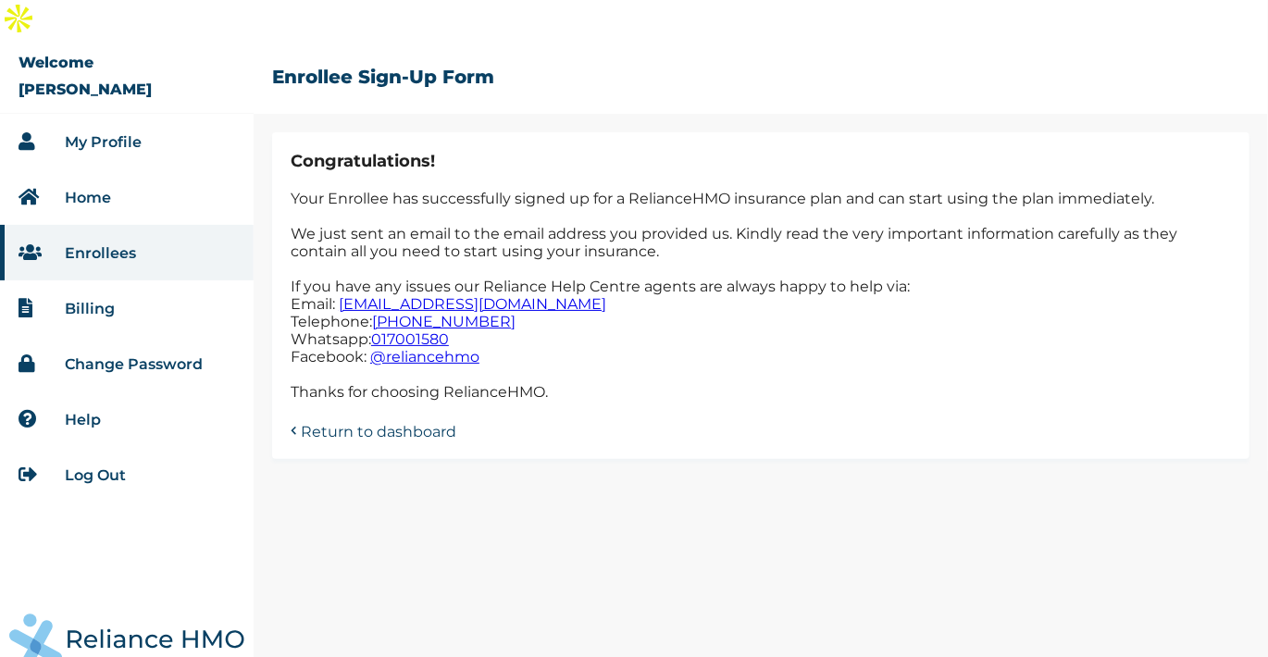
click at [205, 541] on div "My Profile Home Enrollees Billing Change Password Help Log Out" at bounding box center [127, 405] width 254 height 583
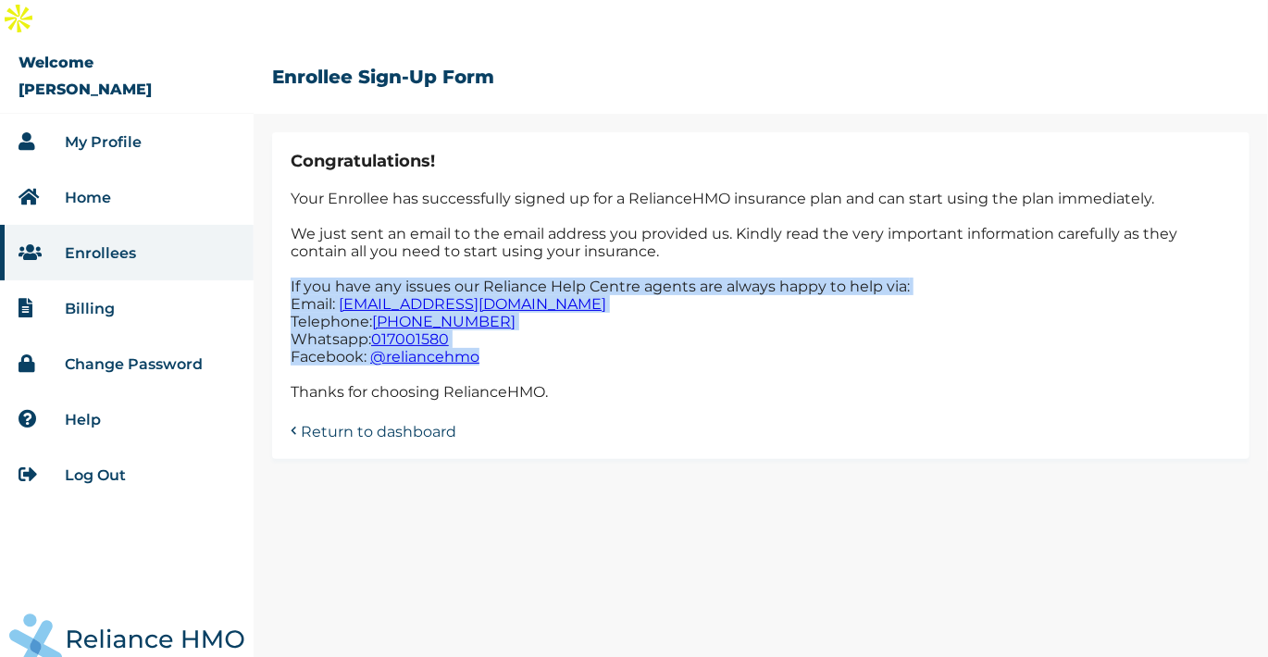
drag, startPoint x: 503, startPoint y: 324, endPoint x: 288, endPoint y: 255, distance: 226.3
click at [288, 255] on div "Congratulations! Your Enrollee has successfully signed up for a RelianceHMO ins…" at bounding box center [760, 295] width 977 height 327
copy p "If you have any issues our Reliance Help Centre agents are always happy to help…"
click at [304, 503] on div "Congratulations! Your Enrollee has successfully signed up for a RelianceHMO ins…" at bounding box center [761, 414] width 1014 height 565
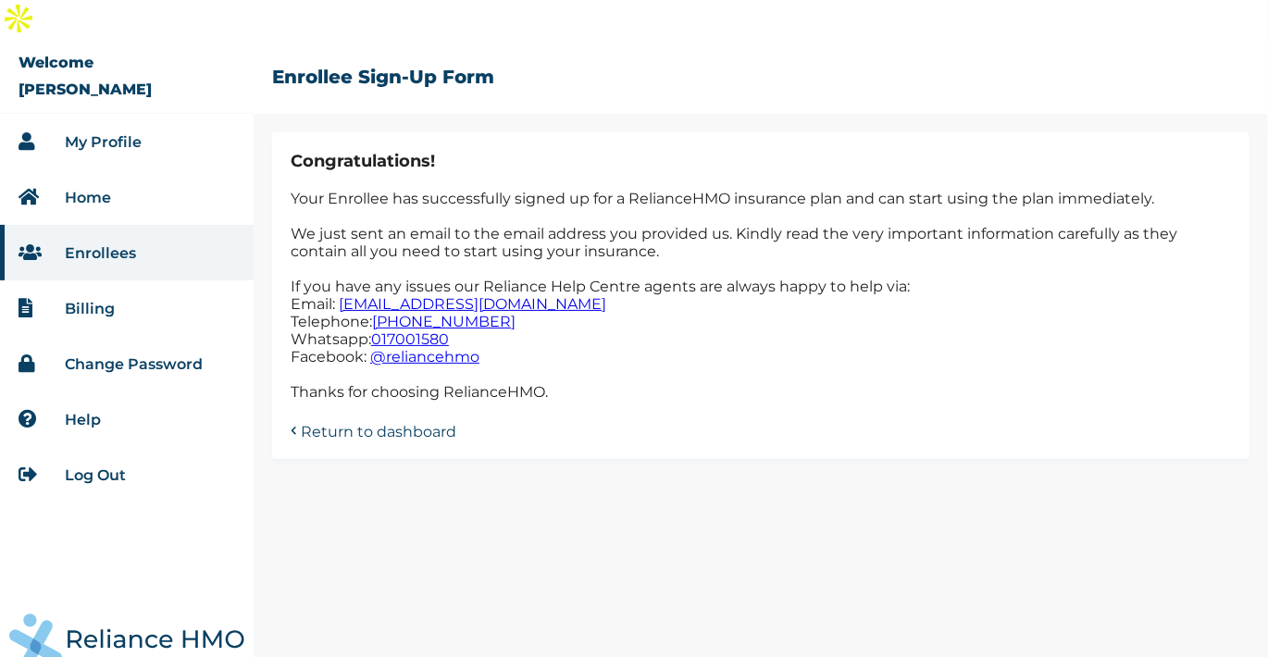
click at [87, 466] on link "Log Out" at bounding box center [95, 475] width 61 height 18
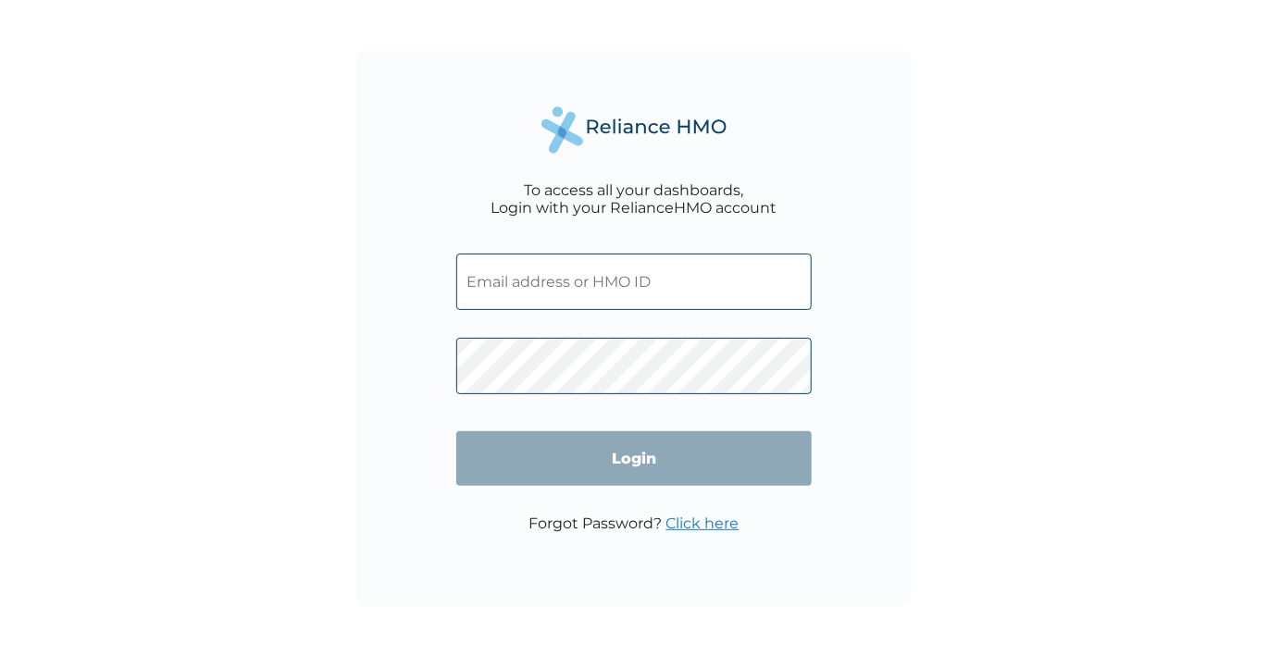
click at [533, 282] on input "text" at bounding box center [633, 282] width 355 height 56
type input "[EMAIL_ADDRESS][DOMAIN_NAME]"
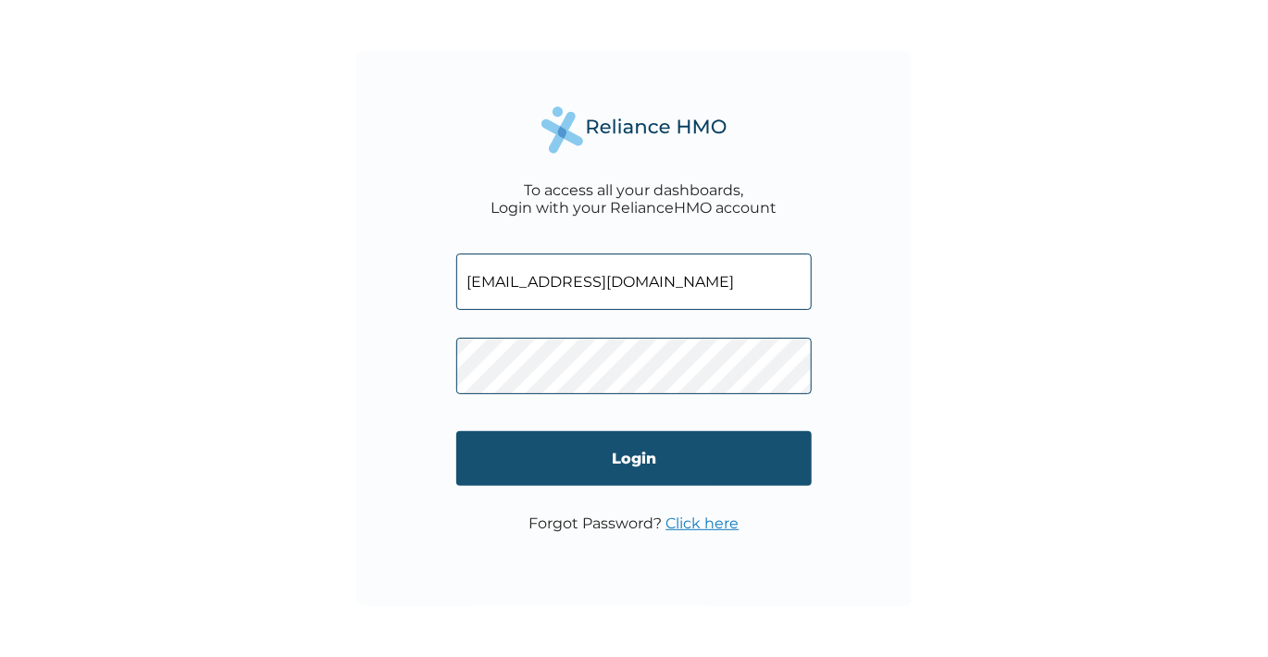
click at [654, 454] on input "Login" at bounding box center [633, 458] width 355 height 55
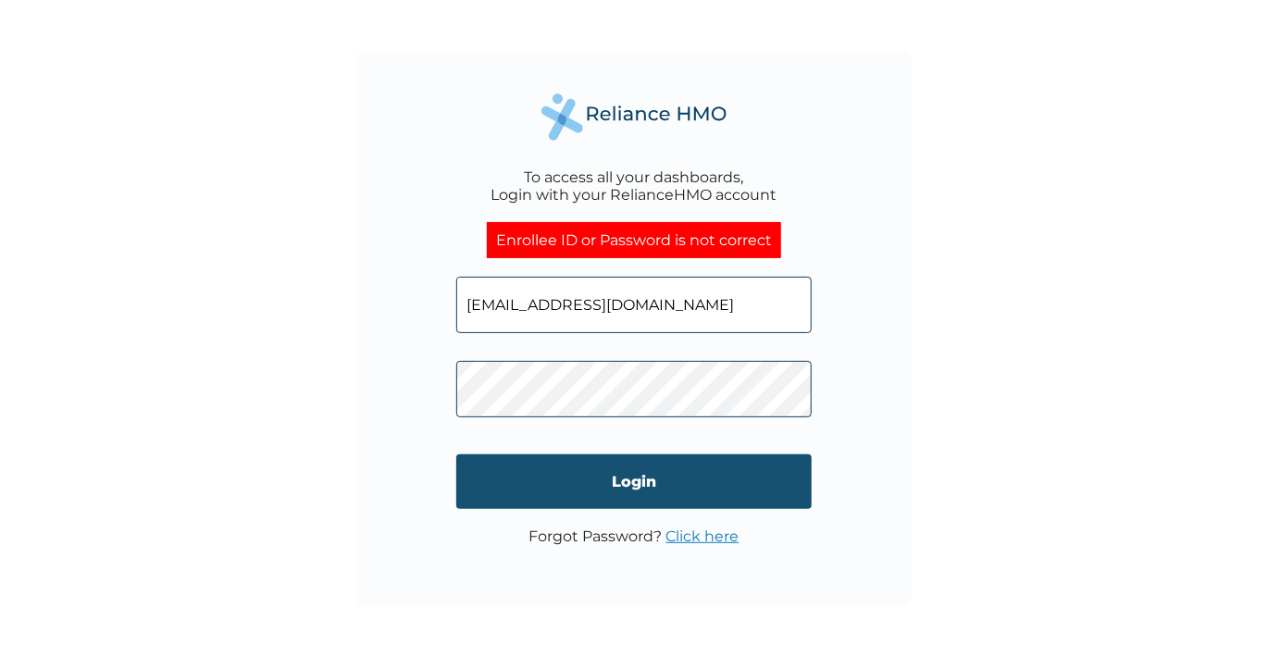
click at [637, 468] on input "Login" at bounding box center [633, 481] width 355 height 55
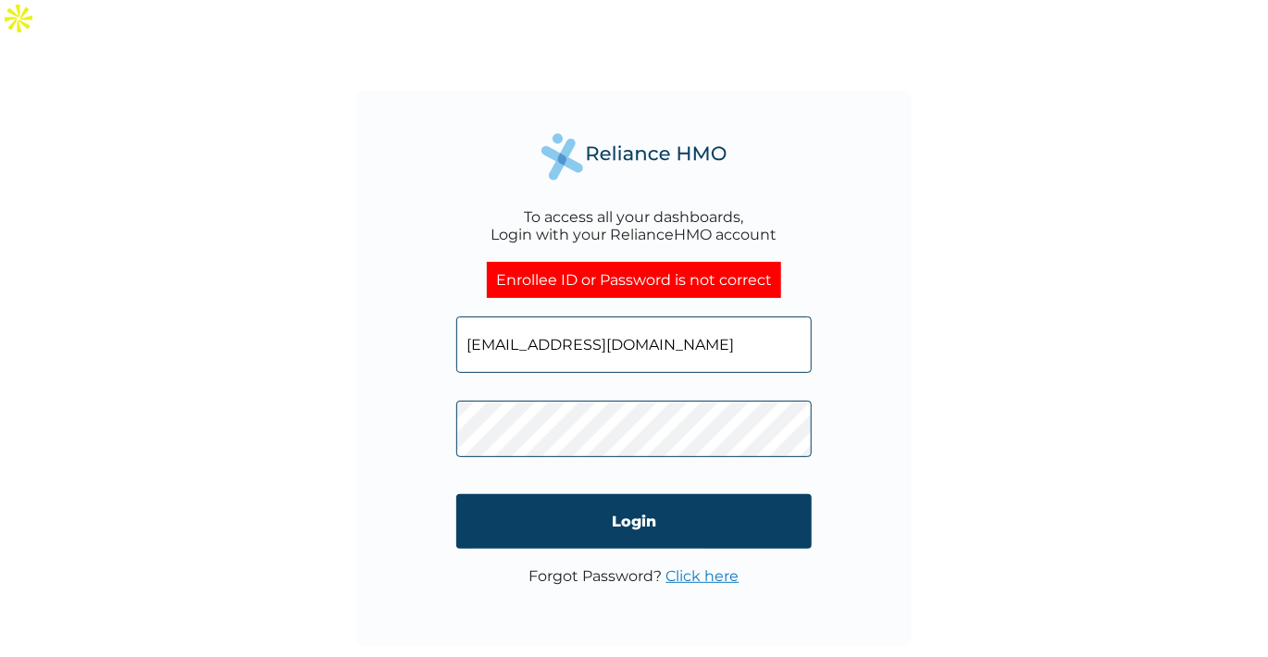
click at [381, 395] on div "To access all your dashboards, Login with your RelianceHMO account Enrollee ID …" at bounding box center [633, 368] width 555 height 555
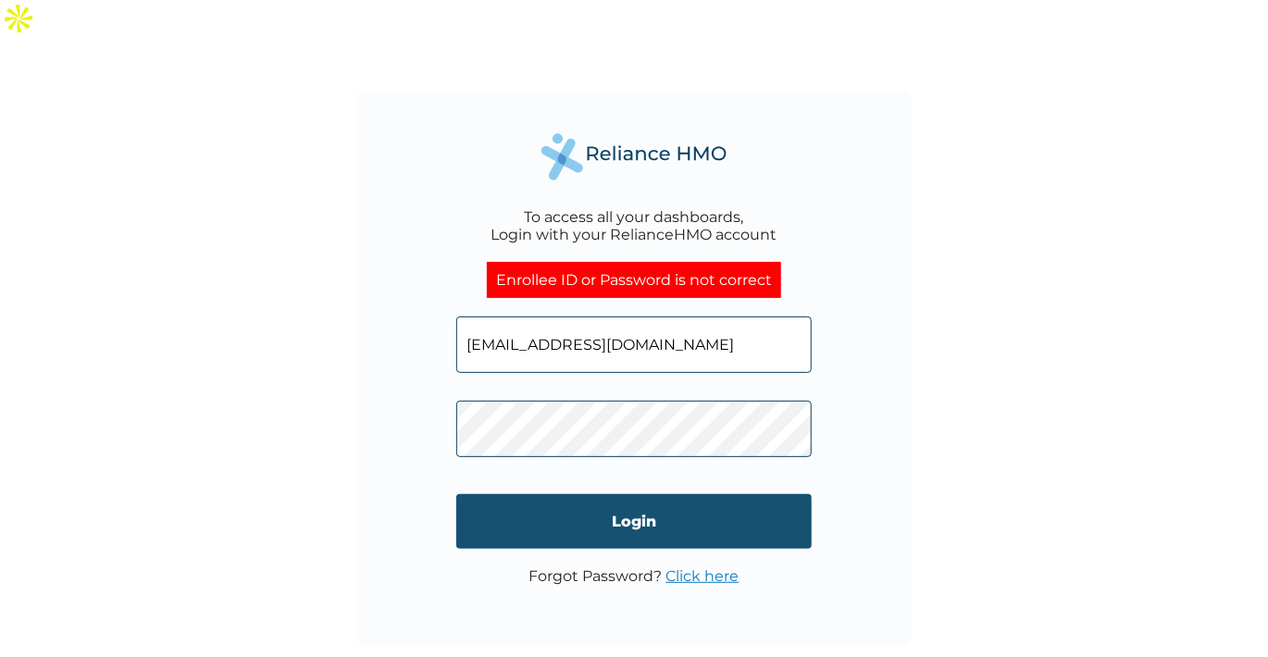
click at [678, 494] on input "Login" at bounding box center [633, 521] width 355 height 55
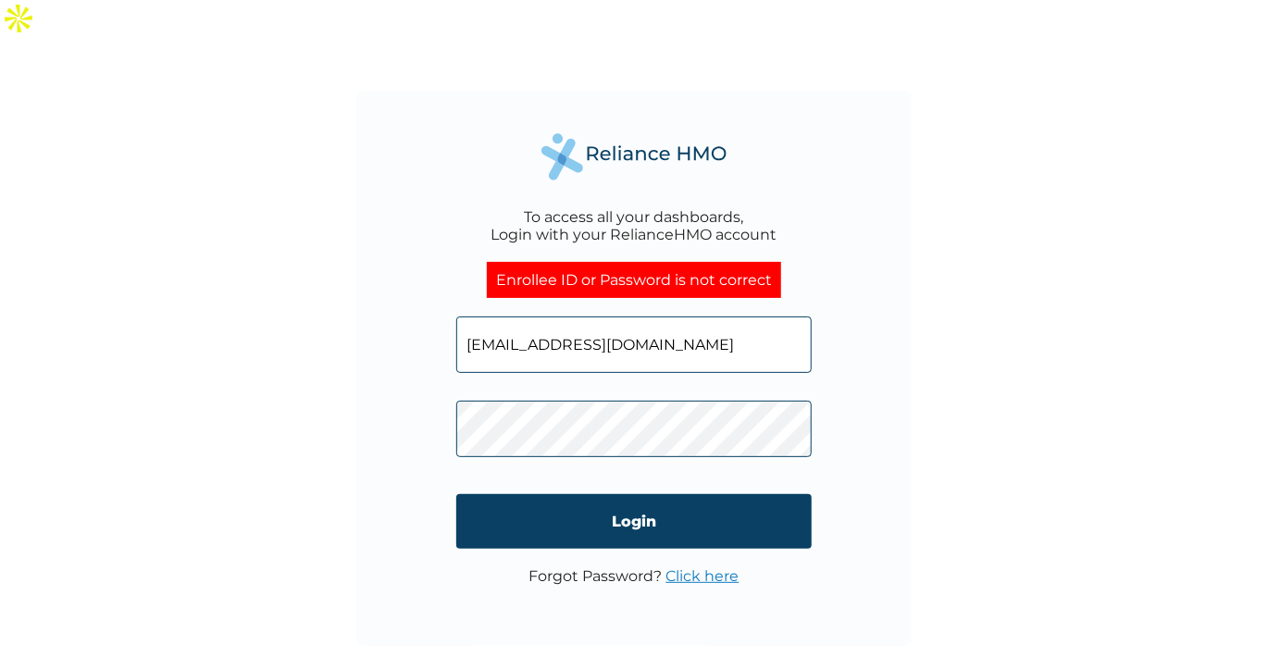
click at [423, 391] on div "To access all your dashboards, Login with your RelianceHMO account Enrollee ID …" at bounding box center [633, 368] width 555 height 555
click at [708, 318] on input "estheronaiwu2015@gmail.com" at bounding box center [633, 345] width 355 height 56
click at [426, 398] on div "To access all your dashboards, Login with your RelianceHMO account Enrollee ID …" at bounding box center [633, 368] width 555 height 555
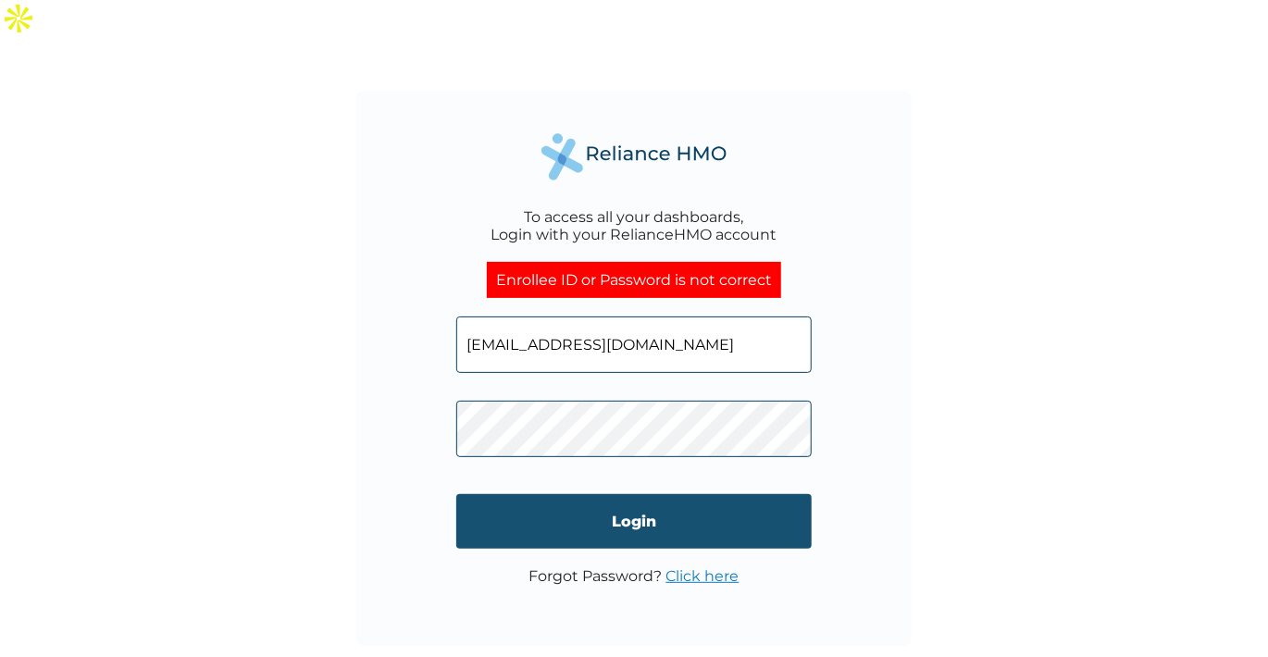
click at [643, 494] on input "Login" at bounding box center [633, 521] width 355 height 55
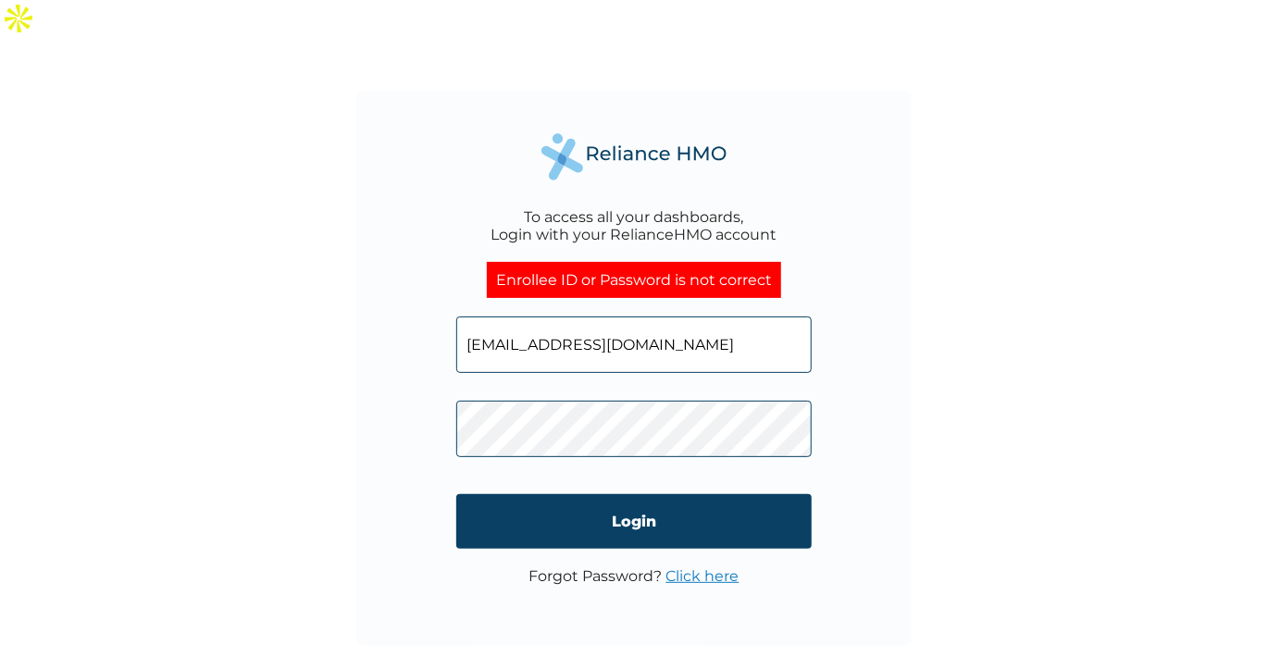
click at [420, 374] on div "To access all your dashboards, Login with your RelianceHMO account Enrollee ID …" at bounding box center [633, 368] width 555 height 555
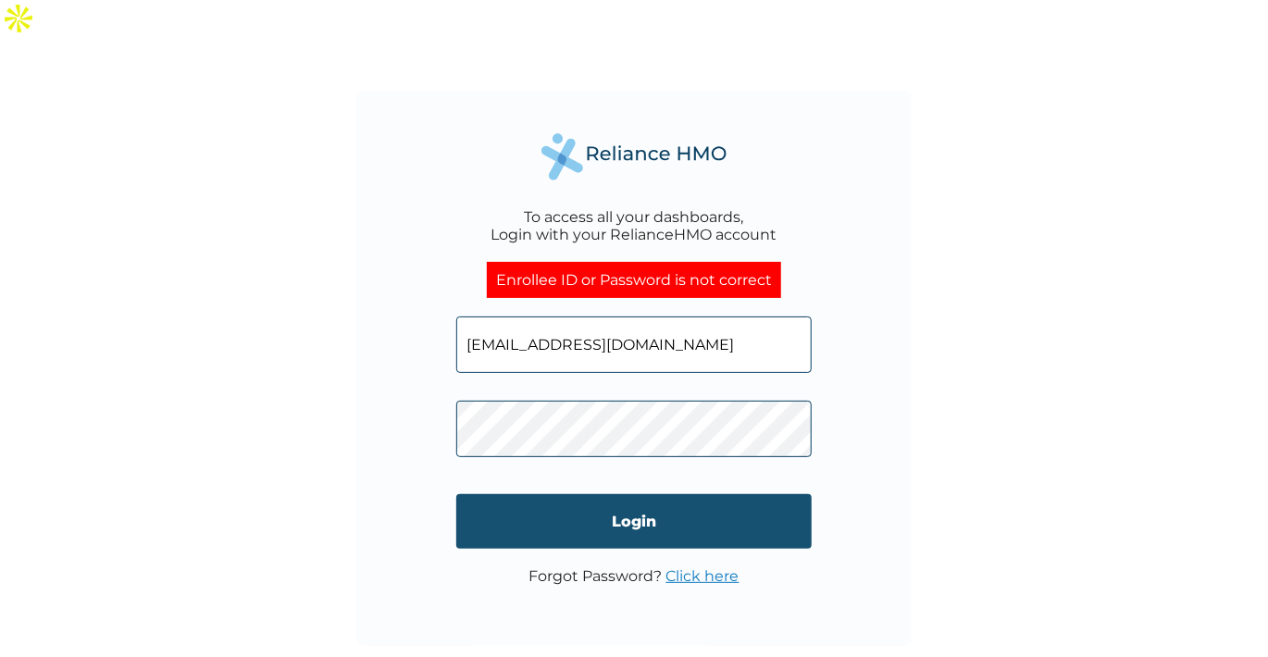
click at [579, 494] on input "Login" at bounding box center [633, 521] width 355 height 55
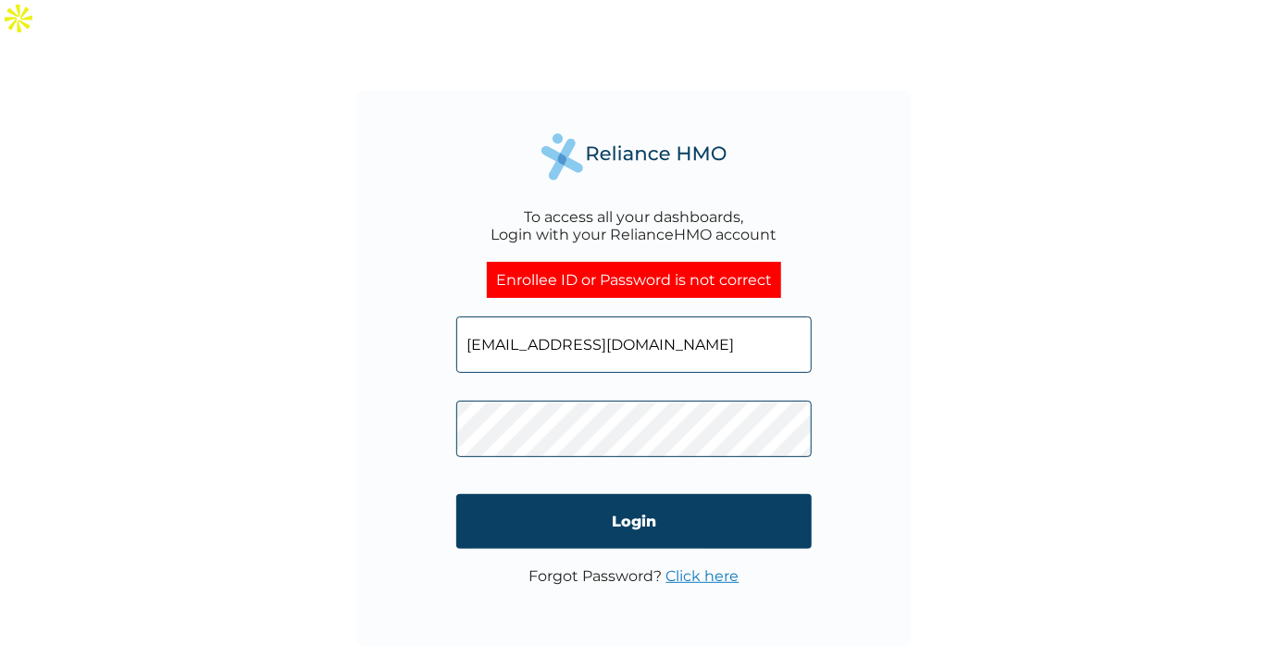
click at [715, 567] on link "Click here" at bounding box center [702, 576] width 73 height 18
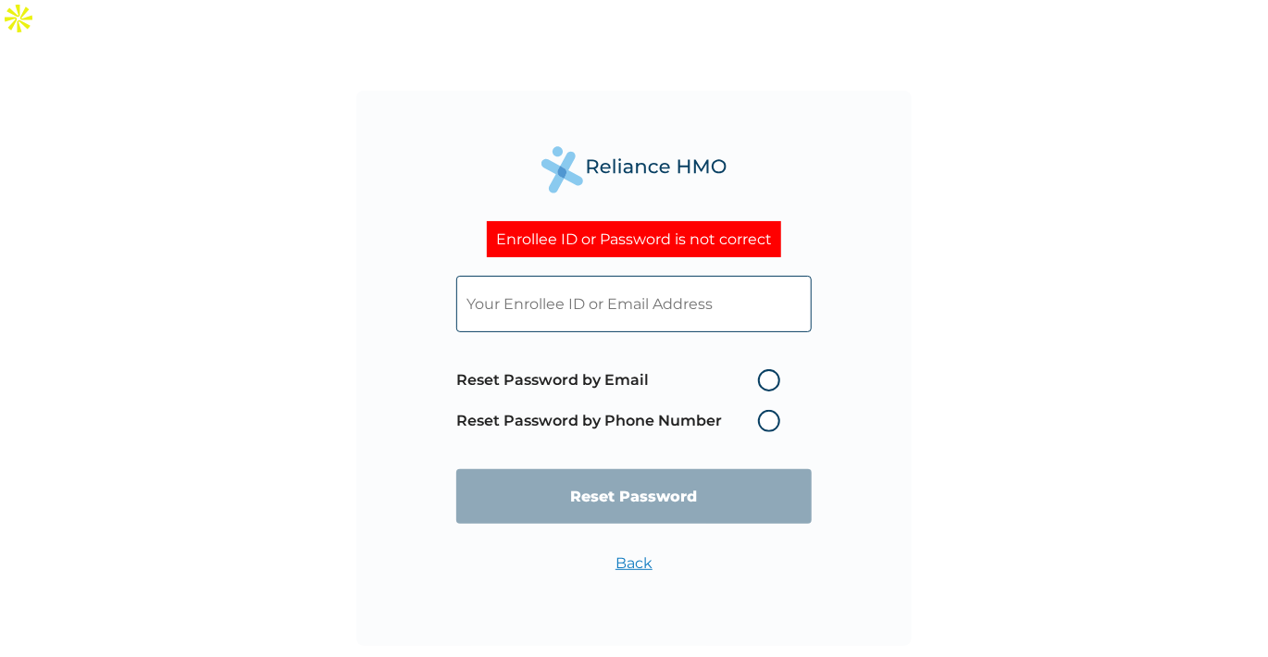
click at [772, 369] on label "Reset Password by Email" at bounding box center [622, 380] width 333 height 22
click at [762, 366] on input "Reset Password by Email" at bounding box center [747, 381] width 30 height 30
radio input "true"
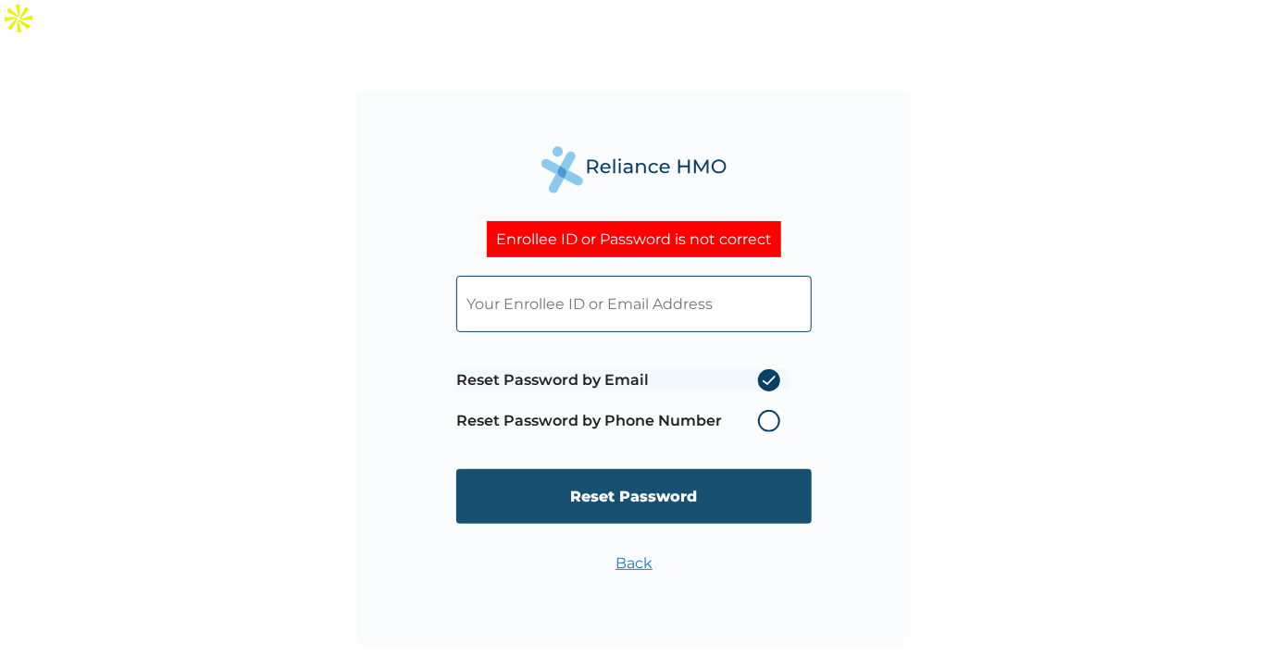
click at [665, 469] on input "Reset Password" at bounding box center [633, 496] width 355 height 55
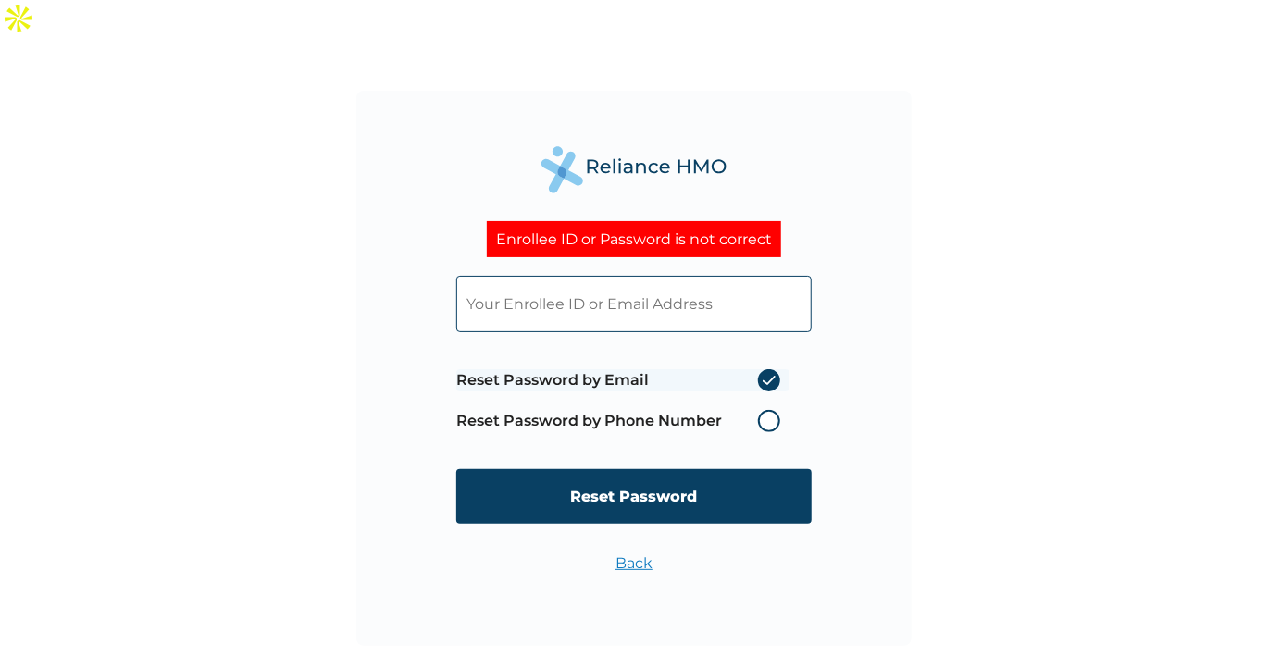
type input "o"
type input "estheronaiwu2015@gmail.com"
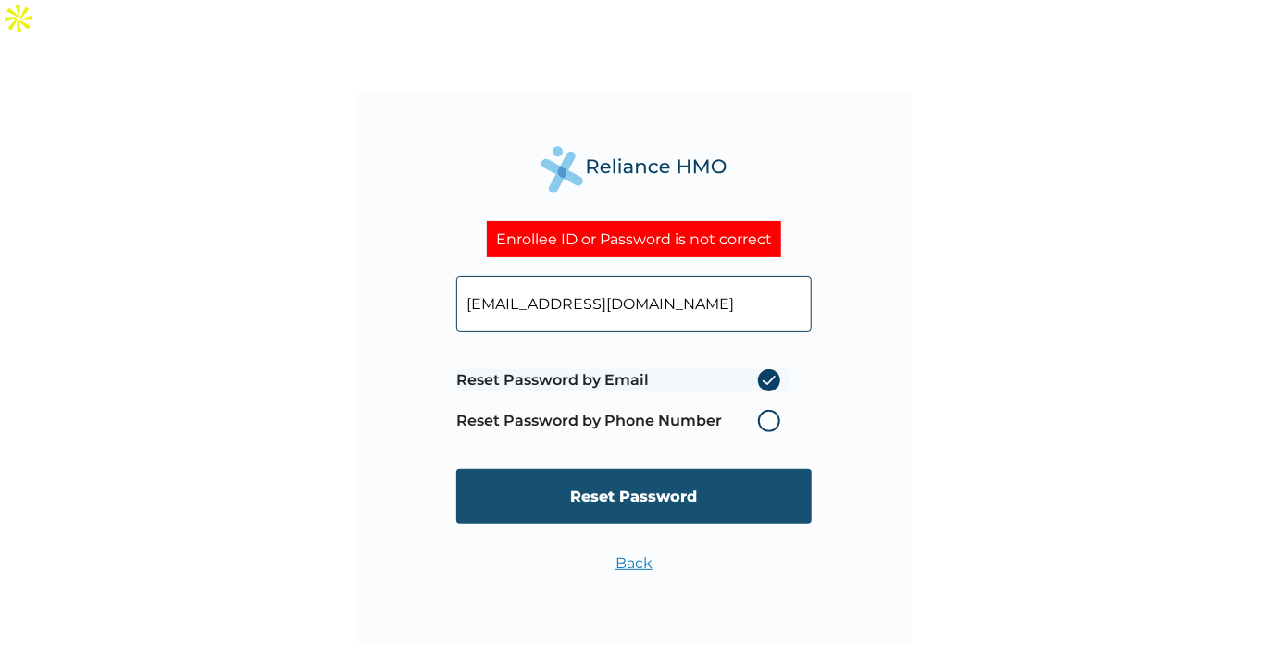
click at [619, 474] on input "Reset Password" at bounding box center [633, 496] width 355 height 55
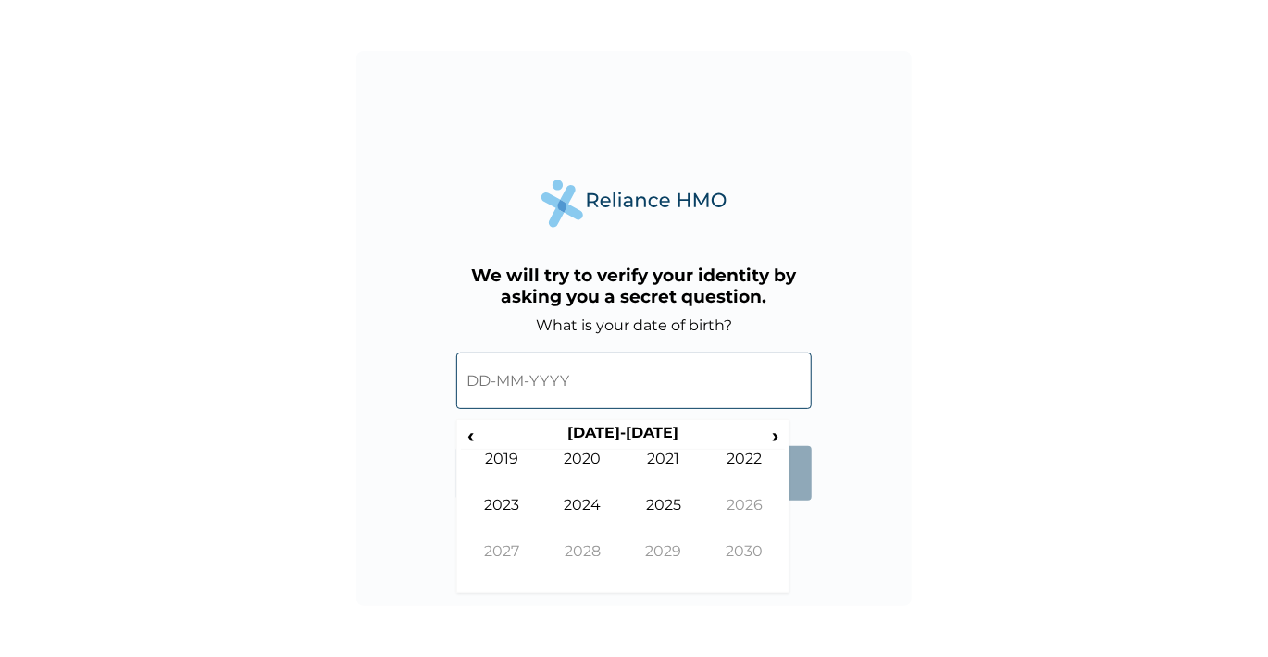
click at [557, 382] on input "text" at bounding box center [633, 381] width 355 height 56
click at [474, 440] on span "‹" at bounding box center [470, 435] width 19 height 23
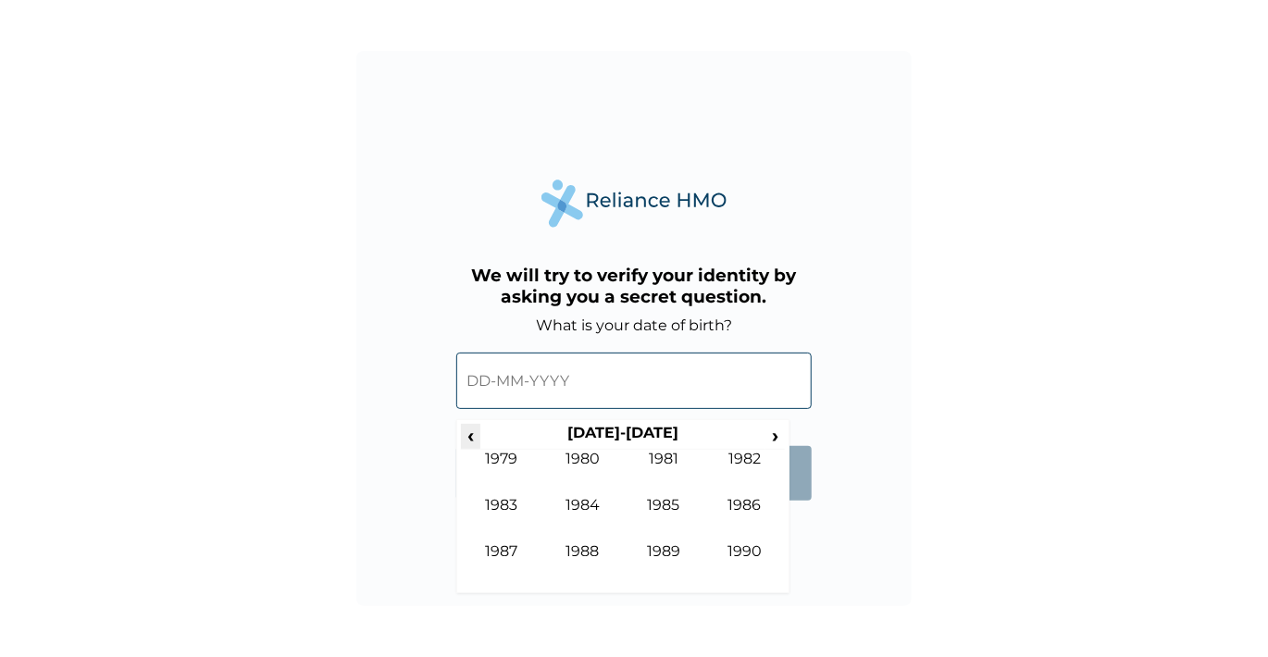
click at [474, 440] on span "‹" at bounding box center [470, 435] width 19 height 23
click at [777, 438] on span "›" at bounding box center [775, 435] width 20 height 23
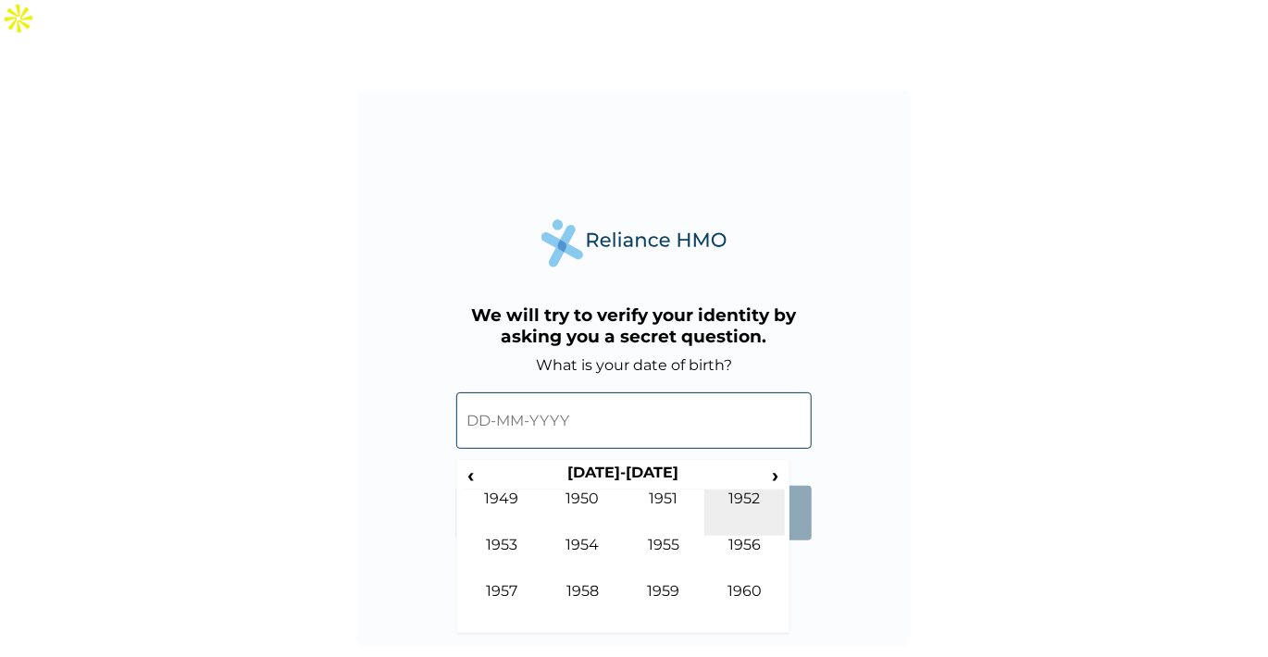
click at [738, 490] on td "1952" at bounding box center [744, 513] width 81 height 46
click at [568, 582] on td "Oct" at bounding box center [582, 605] width 81 height 46
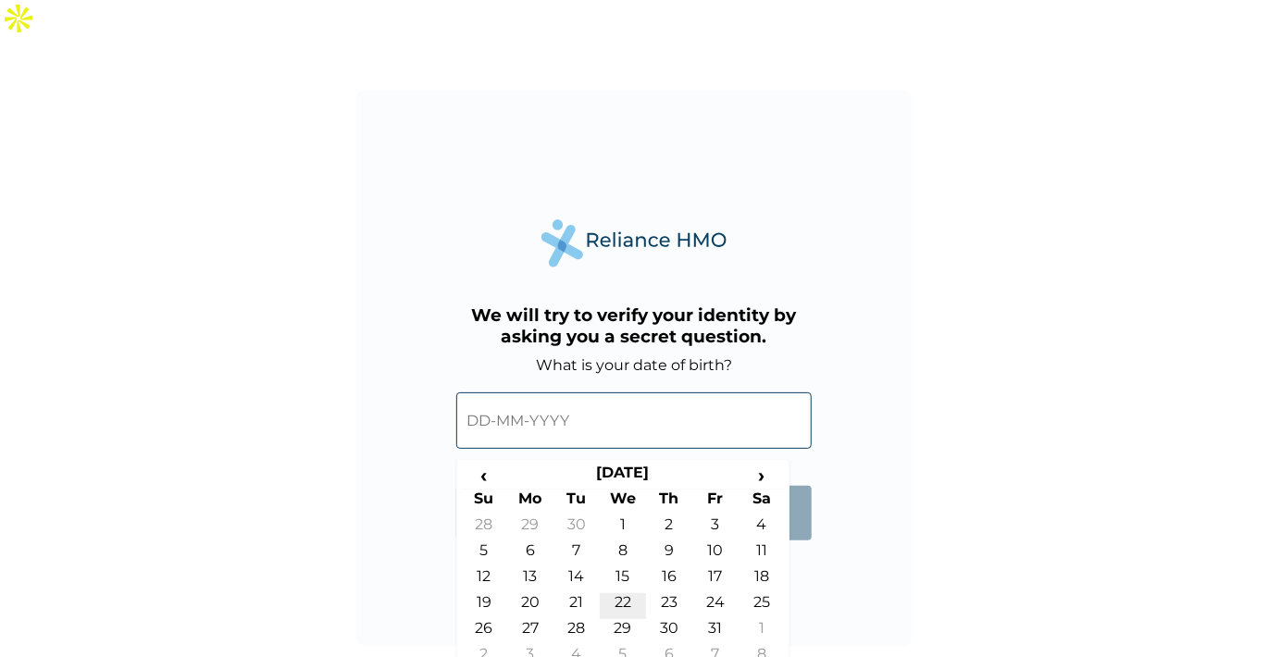
click at [623, 593] on td "22" at bounding box center [623, 606] width 46 height 26
type input "22-10-1952"
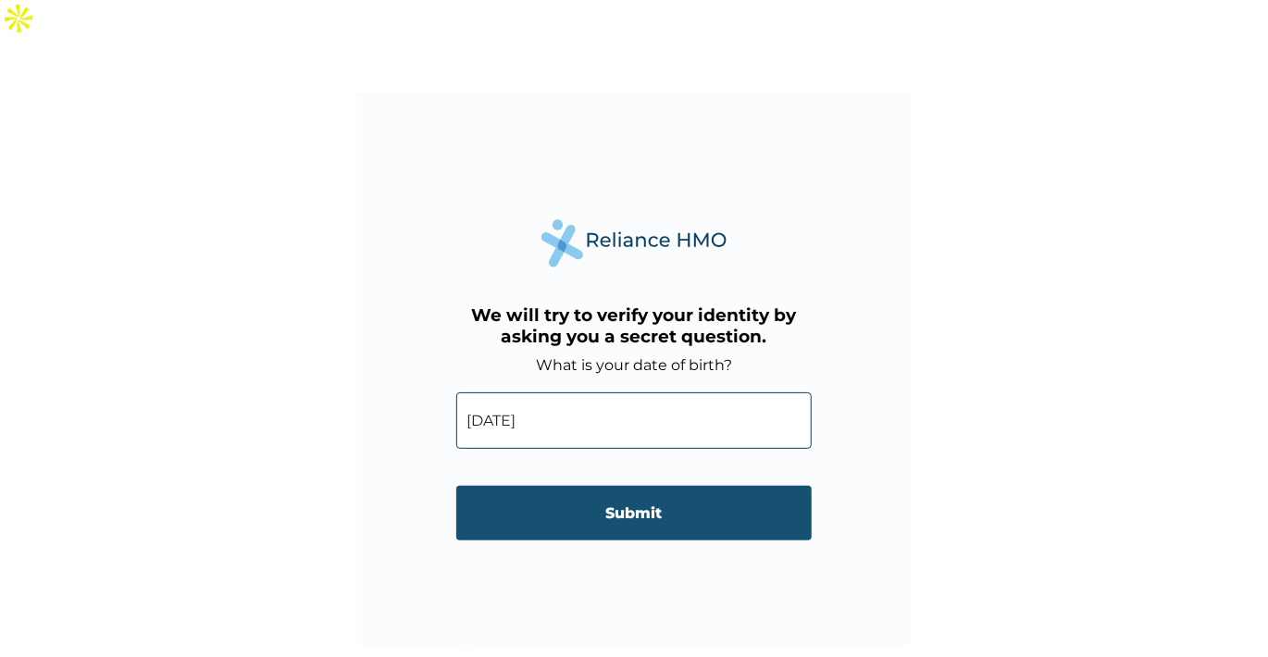
click at [626, 486] on input "Submit" at bounding box center [633, 513] width 355 height 55
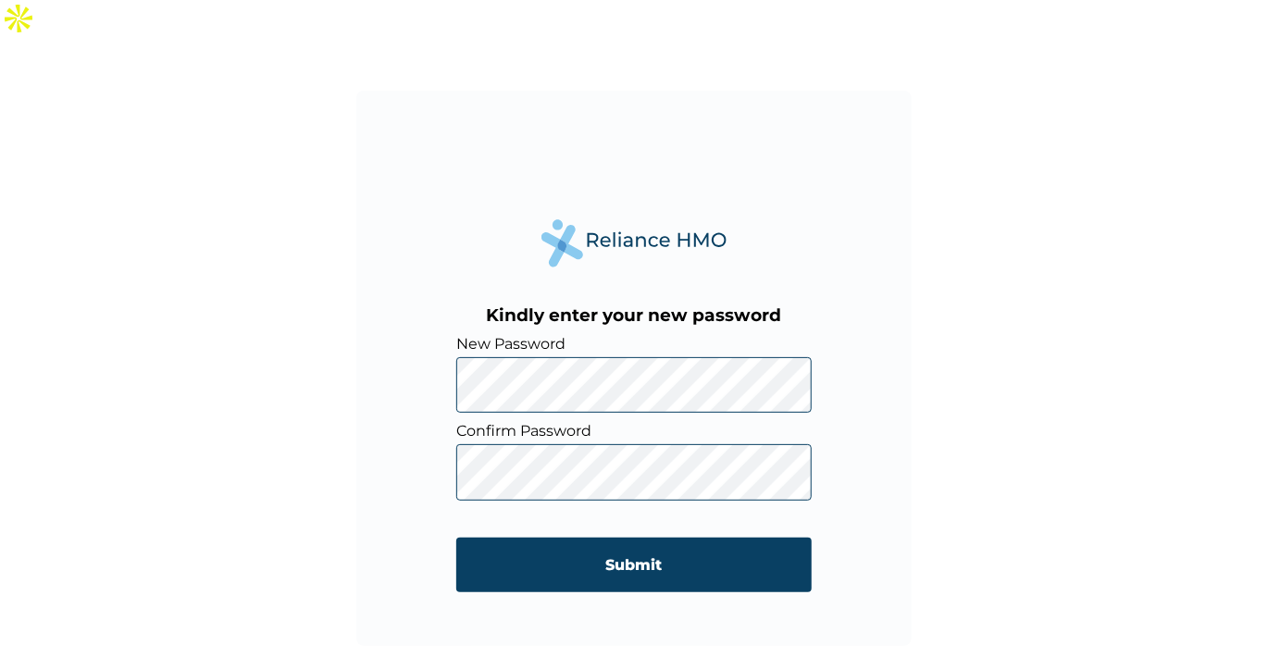
click at [444, 439] on div "Kindly enter your new password New Password Confirm Password Submit" at bounding box center [633, 368] width 555 height 555
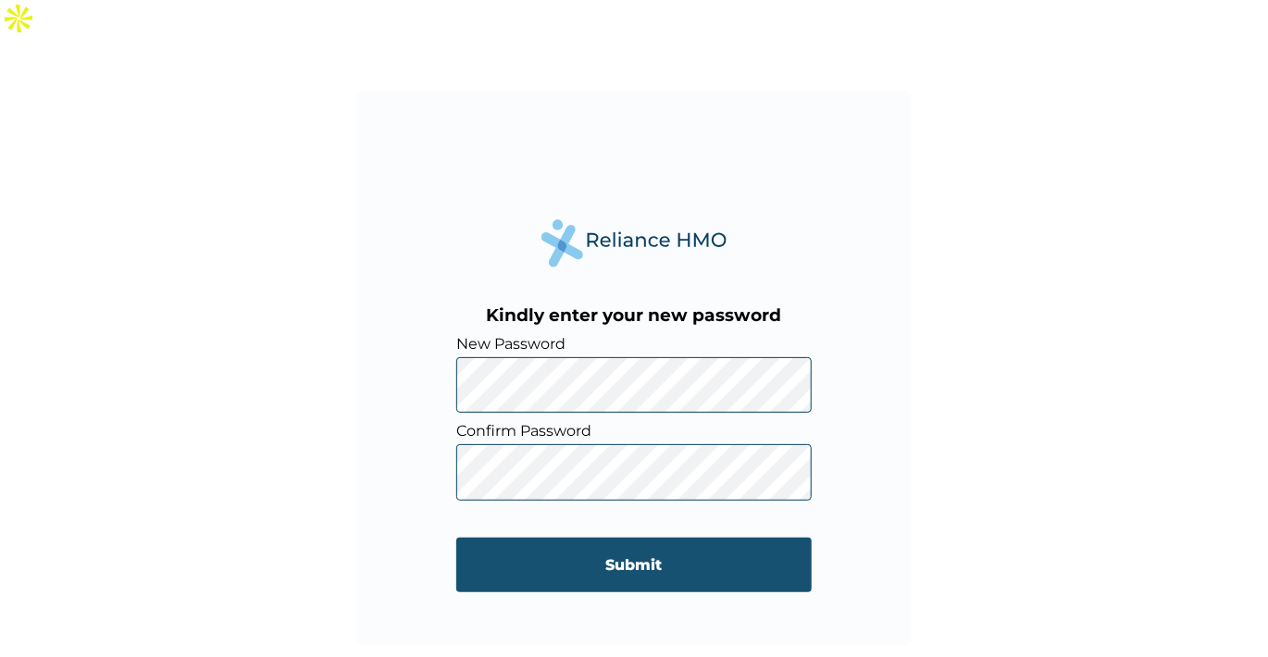
click at [615, 538] on input "Submit" at bounding box center [633, 565] width 355 height 55
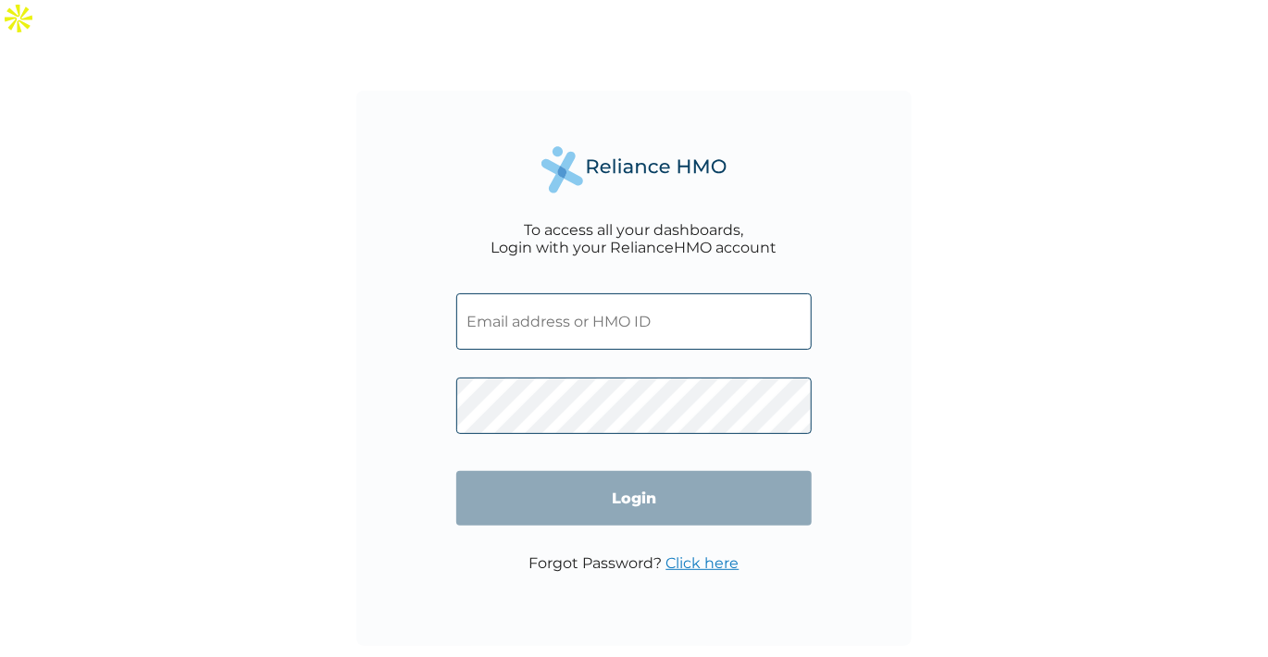
type input "[EMAIL_ADDRESS][DOMAIN_NAME]"
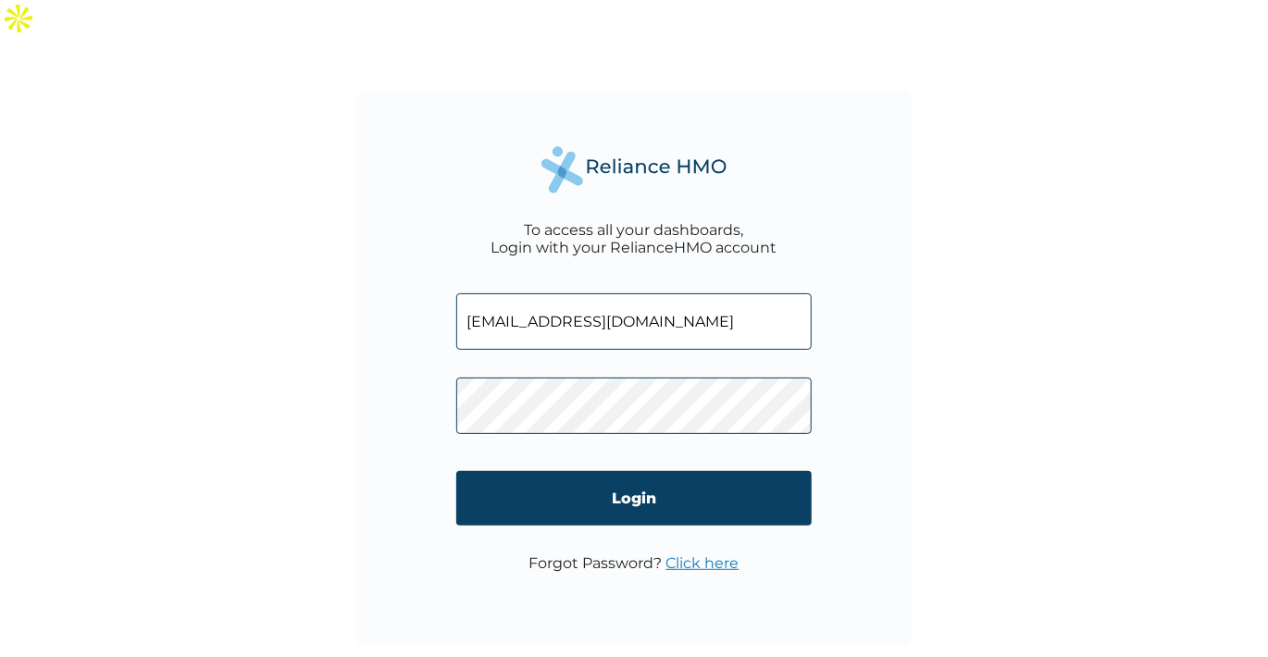
click at [139, 542] on div "To access all your dashboards, Login with your RelianceHMO account [EMAIL_ADDRE…" at bounding box center [634, 368] width 1268 height 657
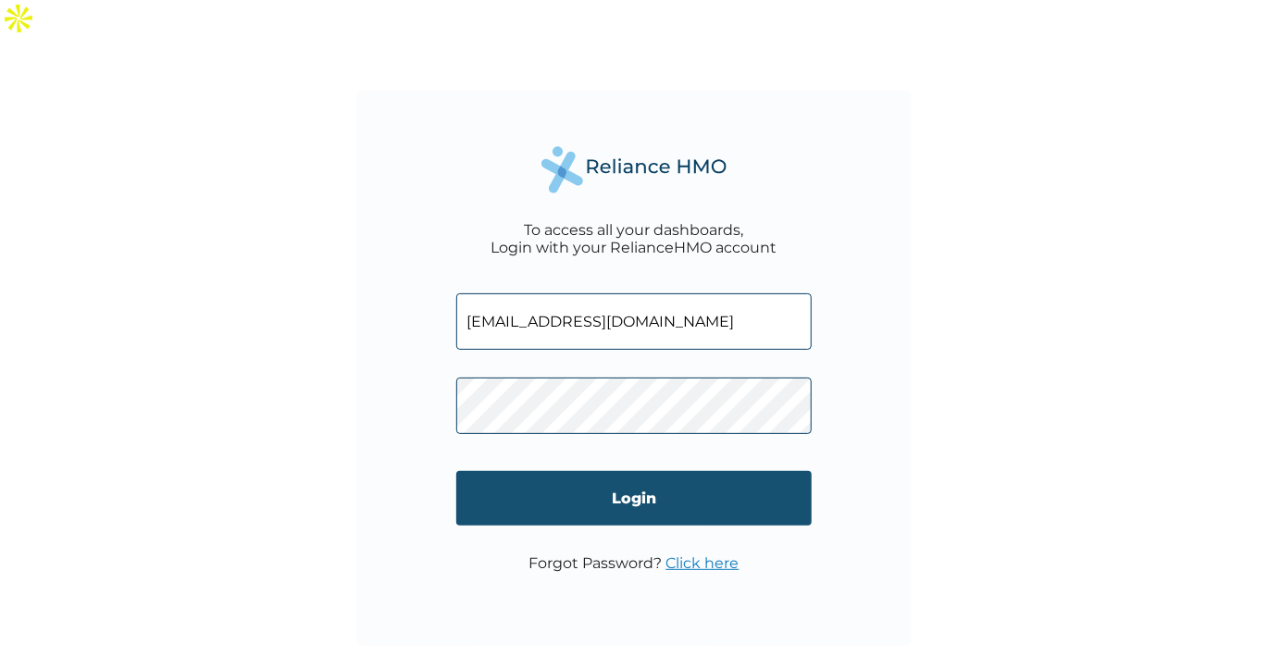
click at [565, 471] on input "Login" at bounding box center [633, 498] width 355 height 55
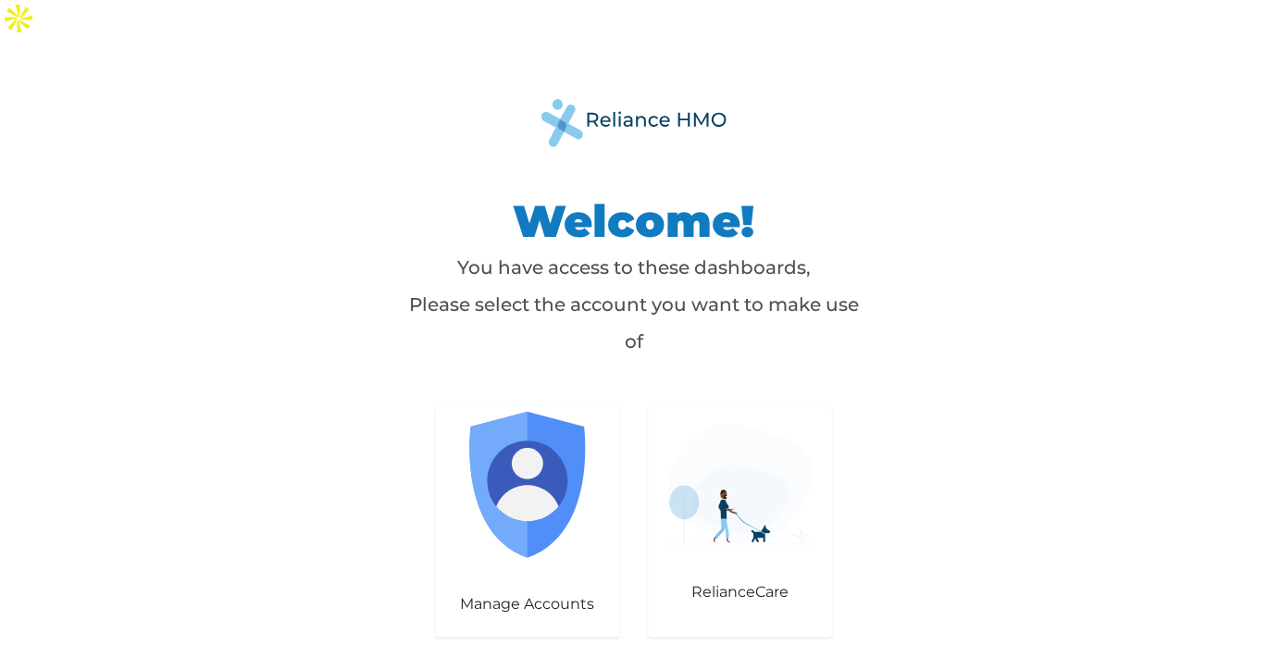
click at [305, 493] on div "Welcome! You have access to these dashboards, Please select the account you wan…" at bounding box center [633, 368] width 833 height 538
click at [534, 479] on img at bounding box center [527, 485] width 146 height 146
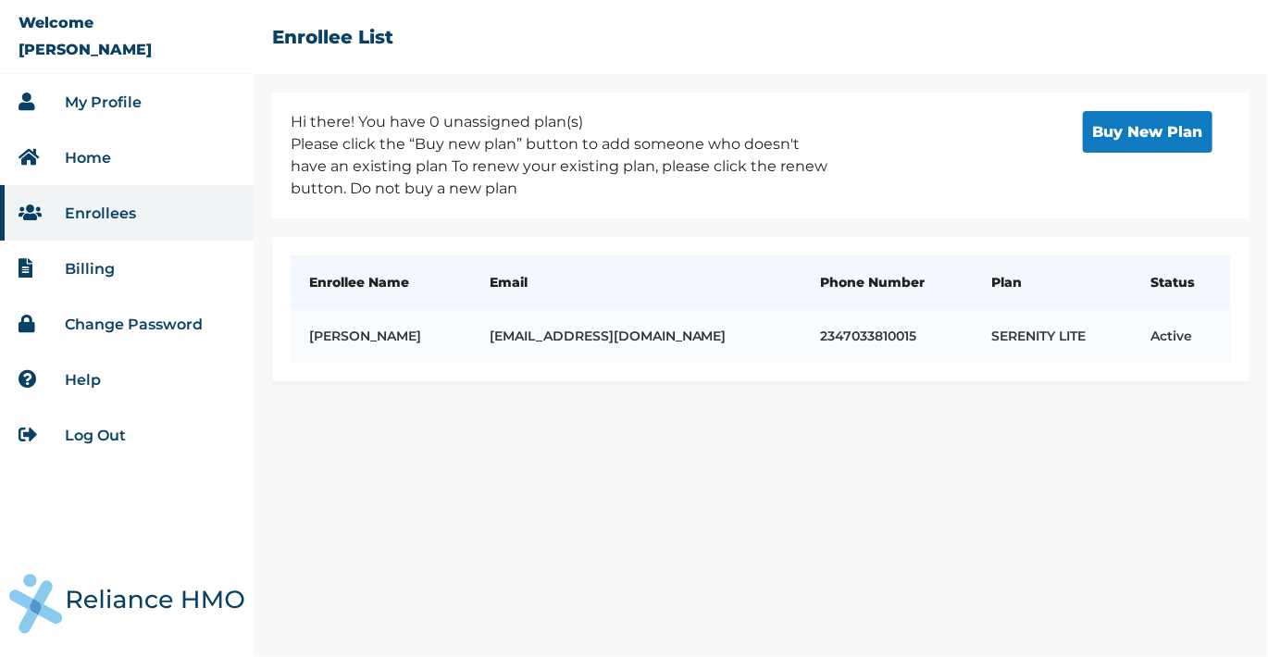
click at [143, 272] on li "Billing" at bounding box center [127, 269] width 254 height 56
click at [67, 272] on link "Billing" at bounding box center [90, 269] width 50 height 18
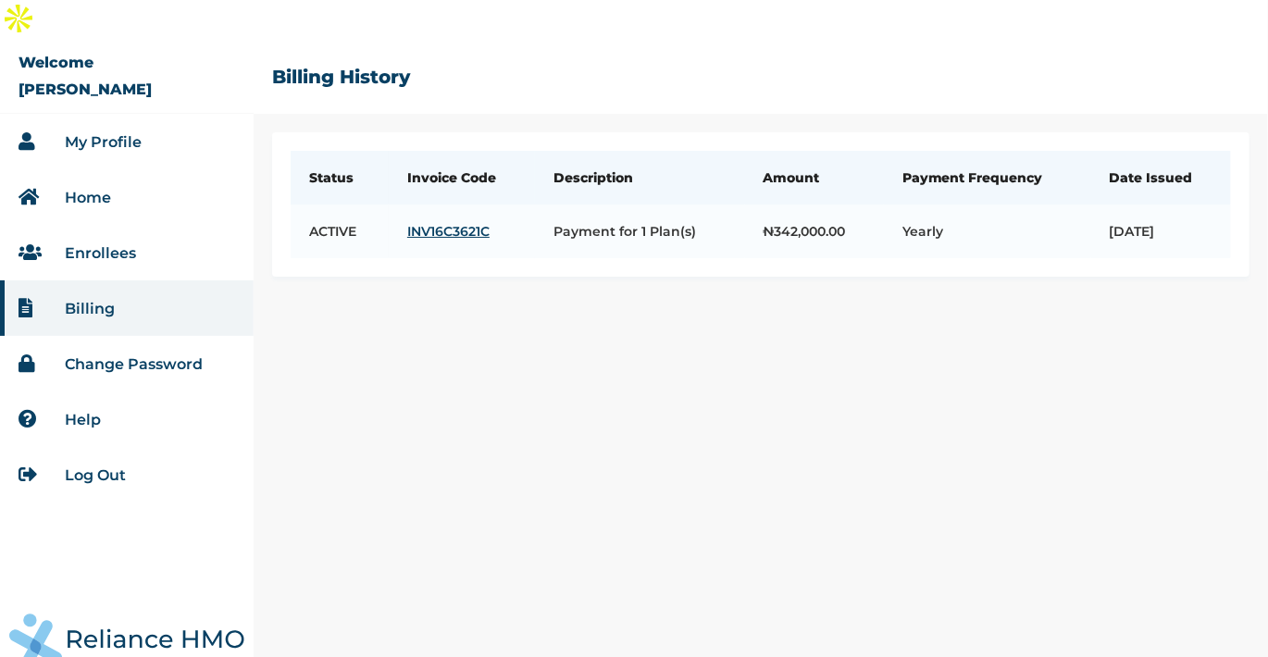
click at [101, 466] on link "Log Out" at bounding box center [95, 475] width 61 height 18
